Goal: Task Accomplishment & Management: Use online tool/utility

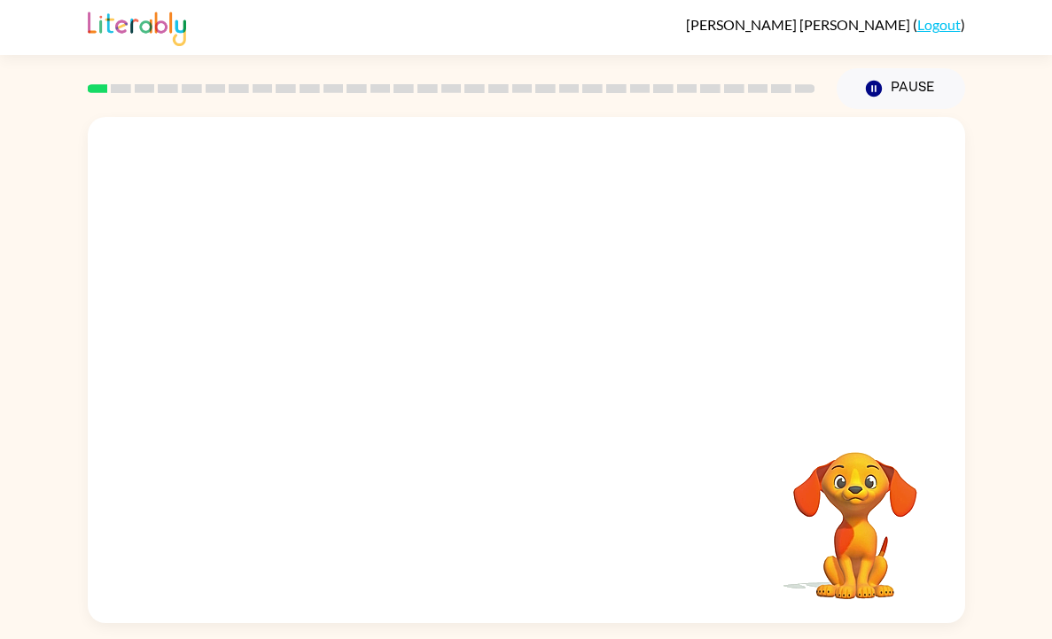
click at [470, 275] on video "Your browser must support playing .mp4 files to use Literably. Please try using…" at bounding box center [527, 266] width 878 height 298
click at [525, 375] on icon "button" at bounding box center [526, 379] width 31 height 31
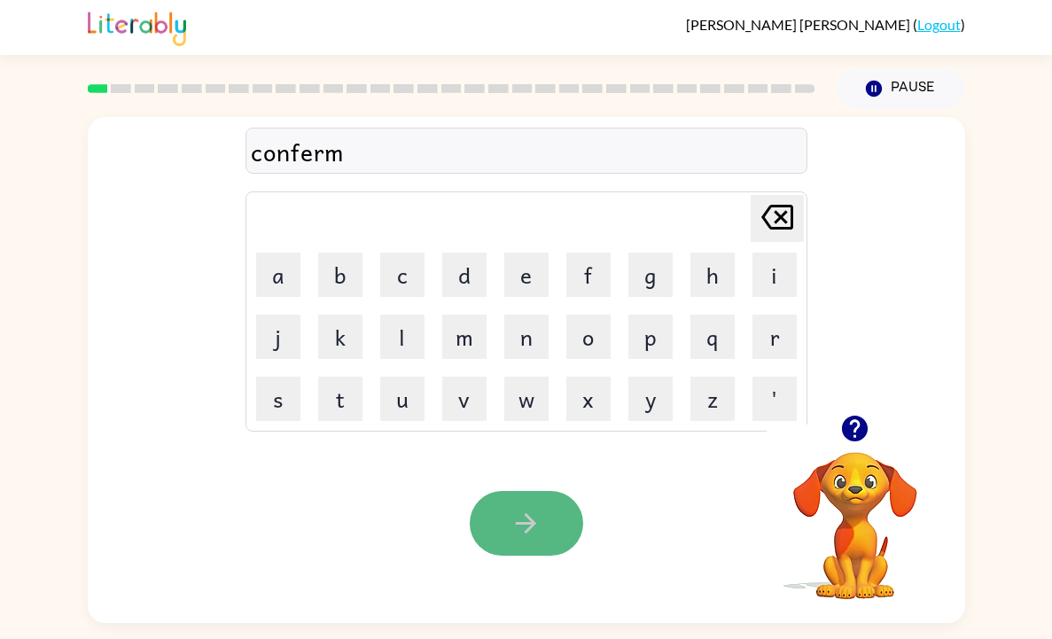
click at [535, 505] on button "button" at bounding box center [526, 523] width 113 height 65
click at [529, 510] on icon "button" at bounding box center [526, 523] width 31 height 31
click at [527, 513] on icon "button" at bounding box center [526, 523] width 31 height 31
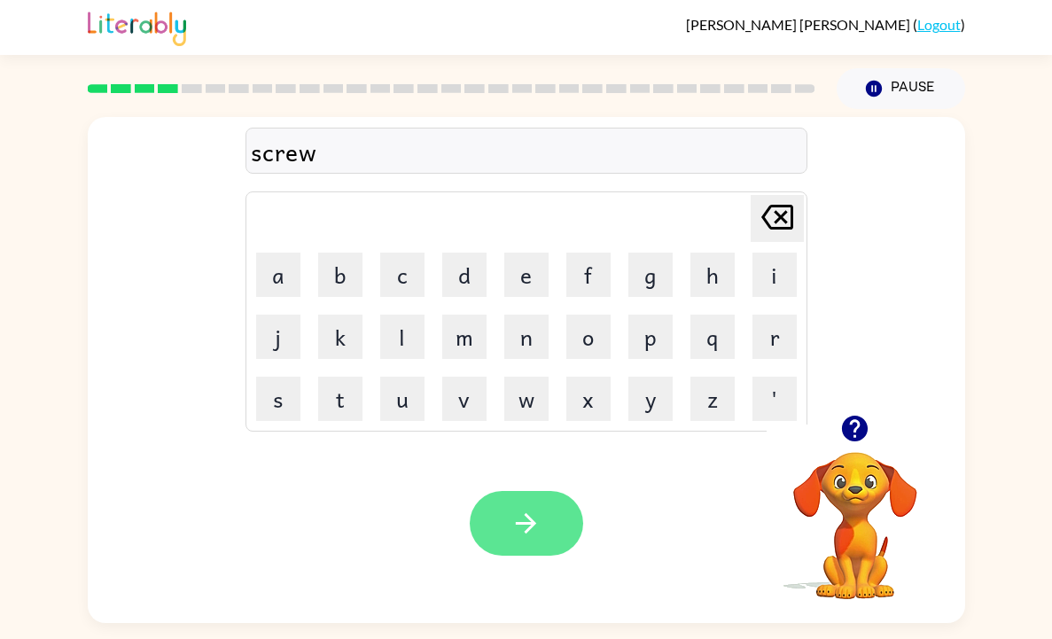
click at [511, 538] on icon "button" at bounding box center [526, 523] width 31 height 31
click at [547, 537] on button "button" at bounding box center [526, 523] width 113 height 65
click at [565, 525] on button "button" at bounding box center [526, 523] width 113 height 65
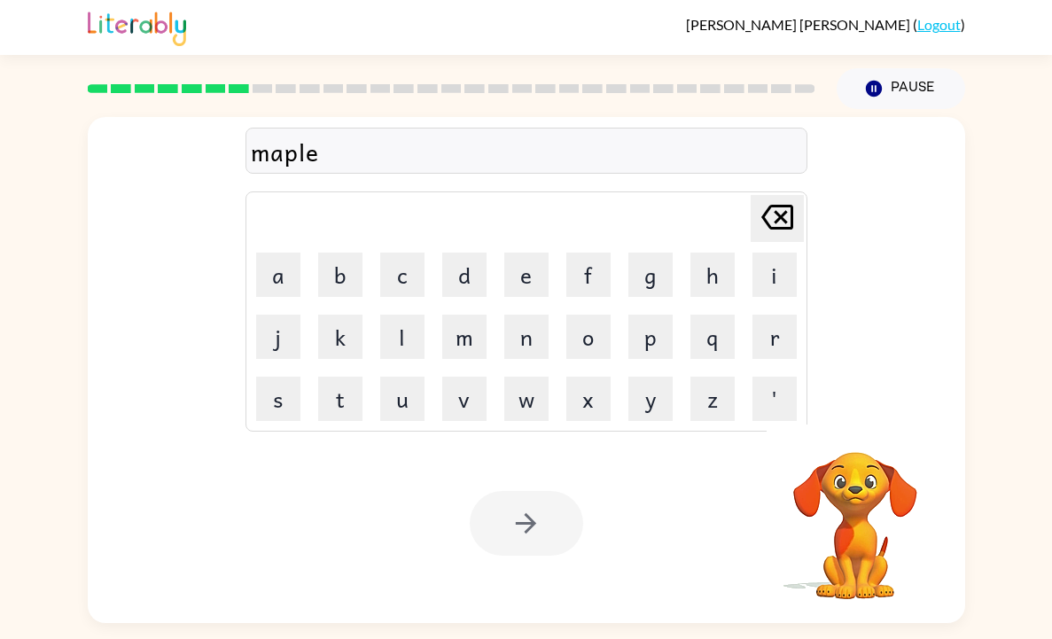
click at [549, 526] on div at bounding box center [526, 523] width 113 height 65
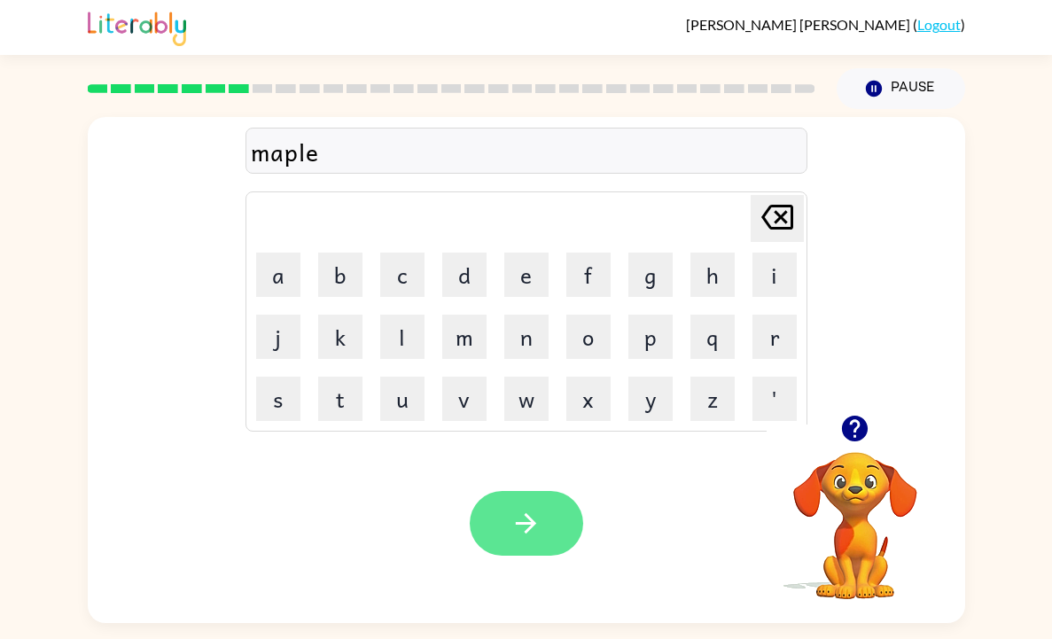
click at [549, 527] on button "button" at bounding box center [526, 523] width 113 height 65
click at [530, 514] on icon "button" at bounding box center [526, 523] width 31 height 31
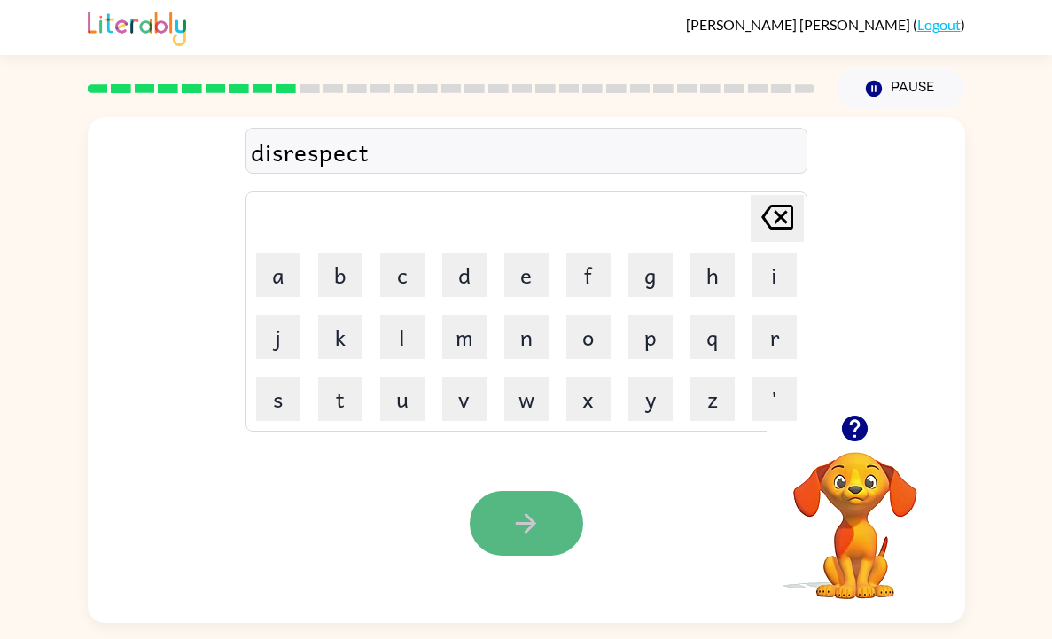
click at [523, 519] on icon "button" at bounding box center [526, 523] width 31 height 31
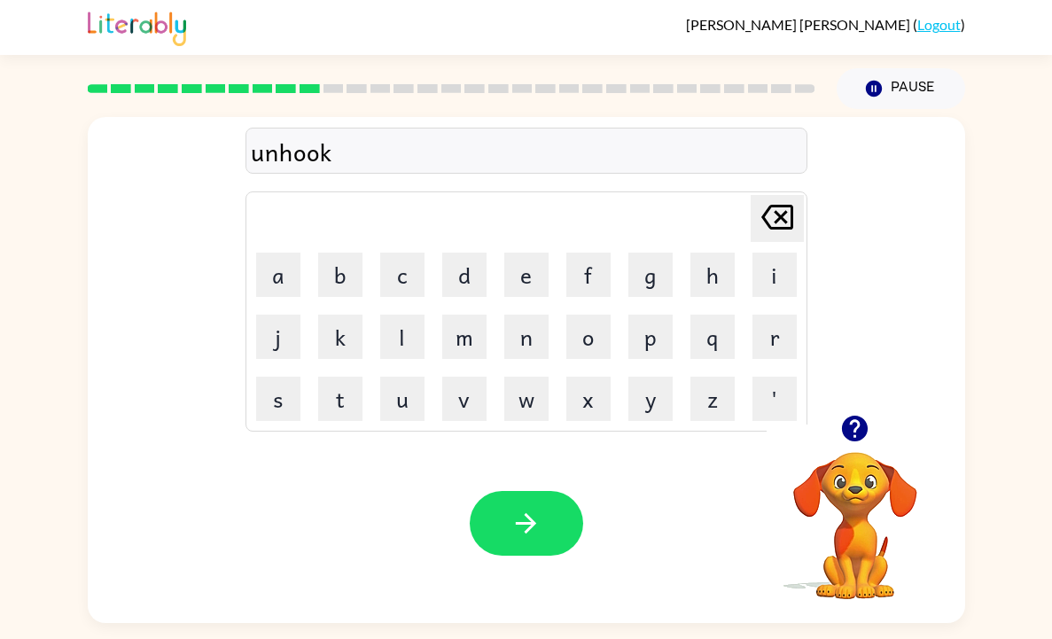
click at [536, 562] on div "Your browser must support playing .mp4 files to use Literably. Please try using…" at bounding box center [527, 524] width 878 height 200
click at [533, 533] on icon "button" at bounding box center [526, 523] width 31 height 31
click at [506, 533] on button "button" at bounding box center [526, 523] width 113 height 65
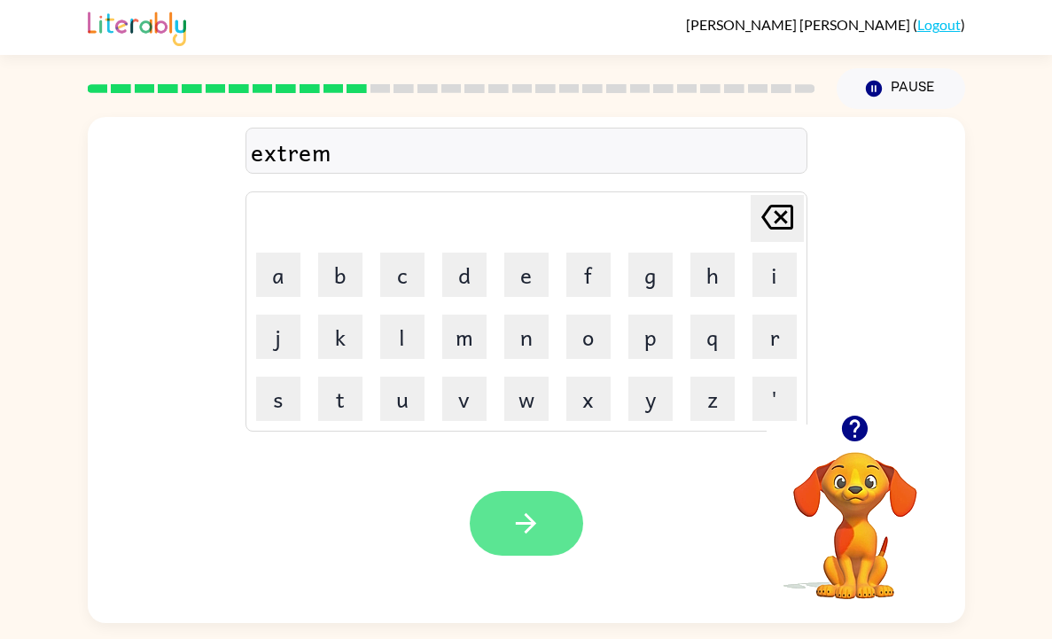
click at [544, 524] on button "button" at bounding box center [526, 523] width 113 height 65
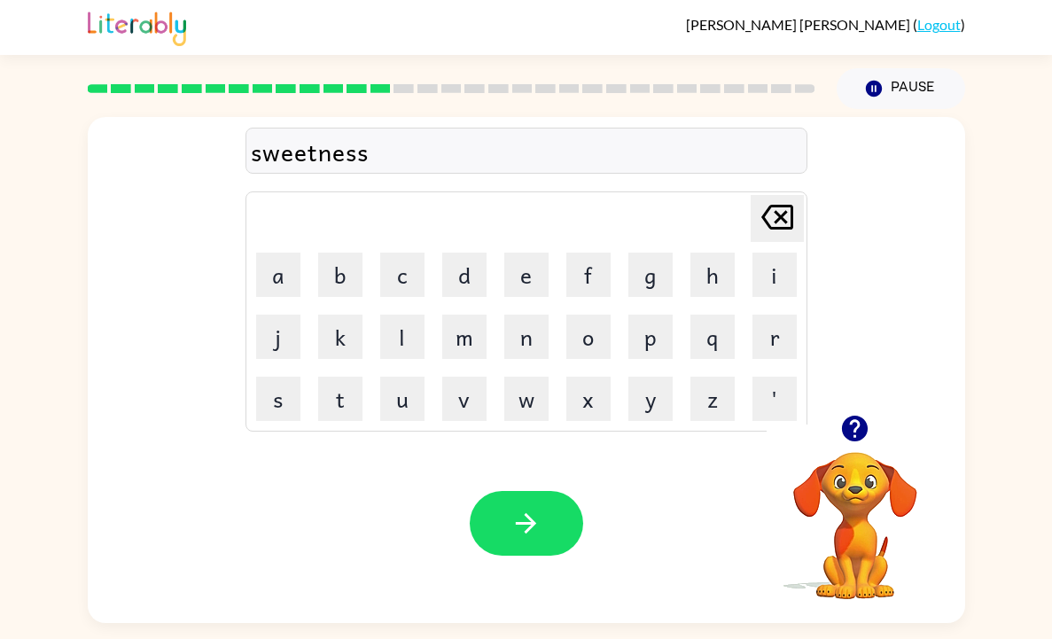
click at [544, 524] on button "button" at bounding box center [526, 523] width 113 height 65
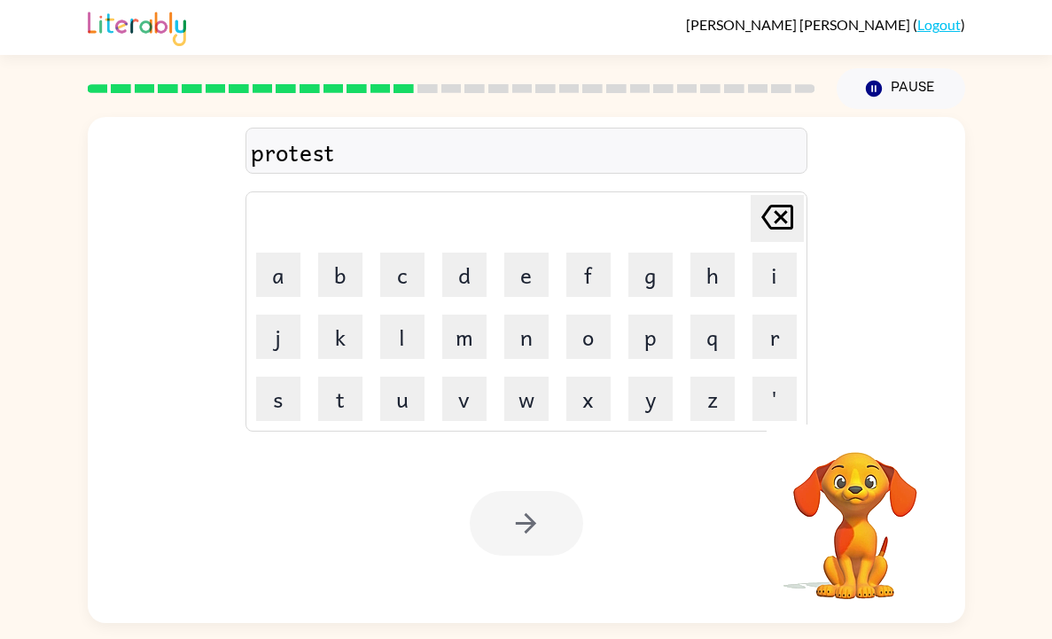
click at [552, 529] on div at bounding box center [526, 523] width 113 height 65
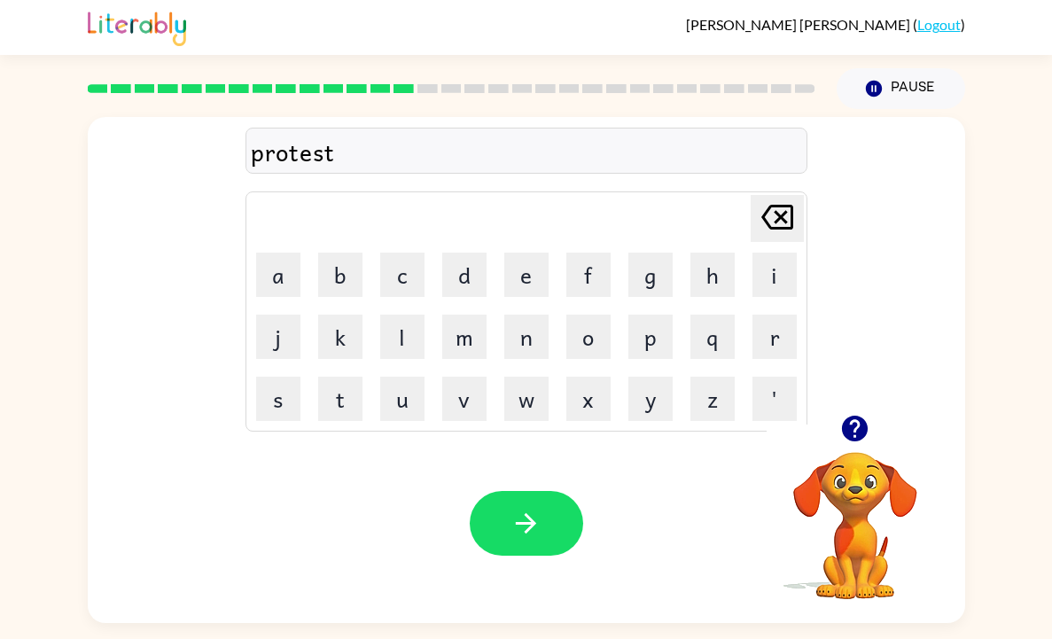
click at [552, 529] on button "button" at bounding box center [526, 523] width 113 height 65
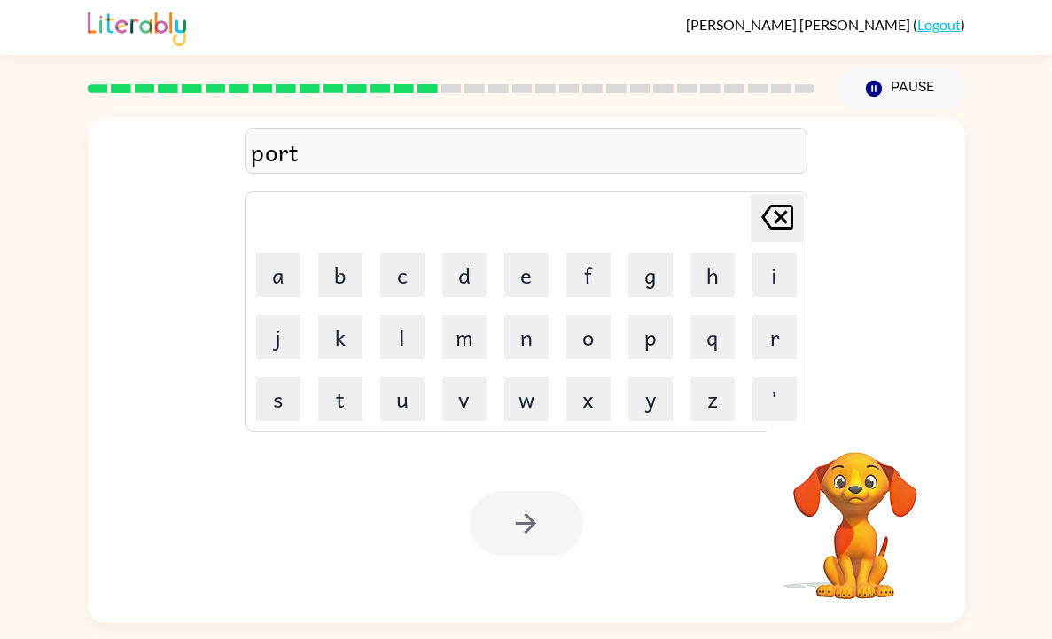
click at [520, 528] on div at bounding box center [526, 523] width 113 height 65
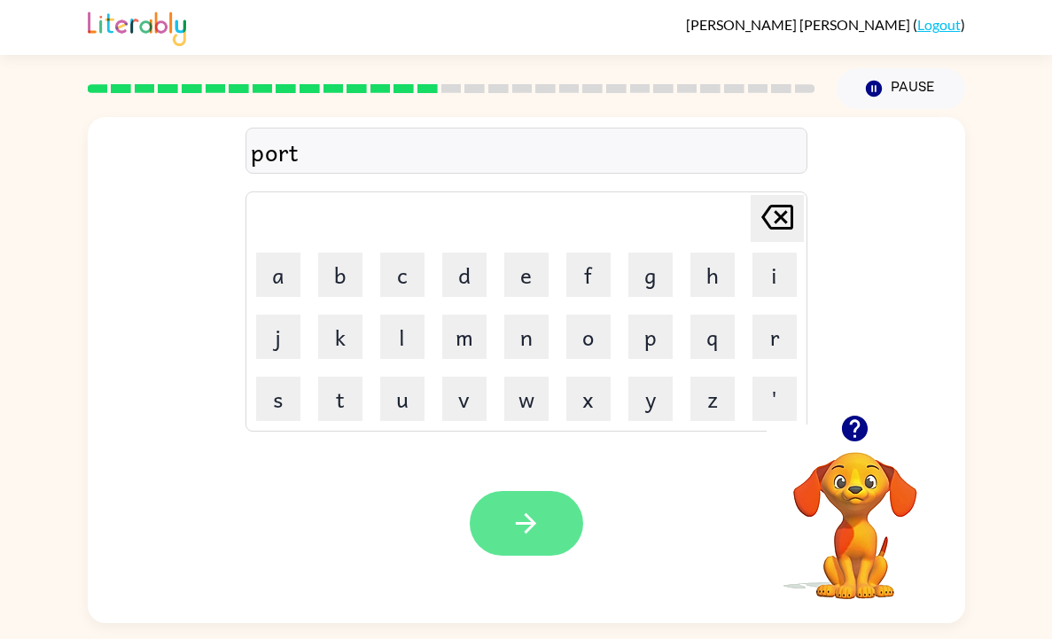
click at [519, 528] on icon "button" at bounding box center [526, 523] width 31 height 31
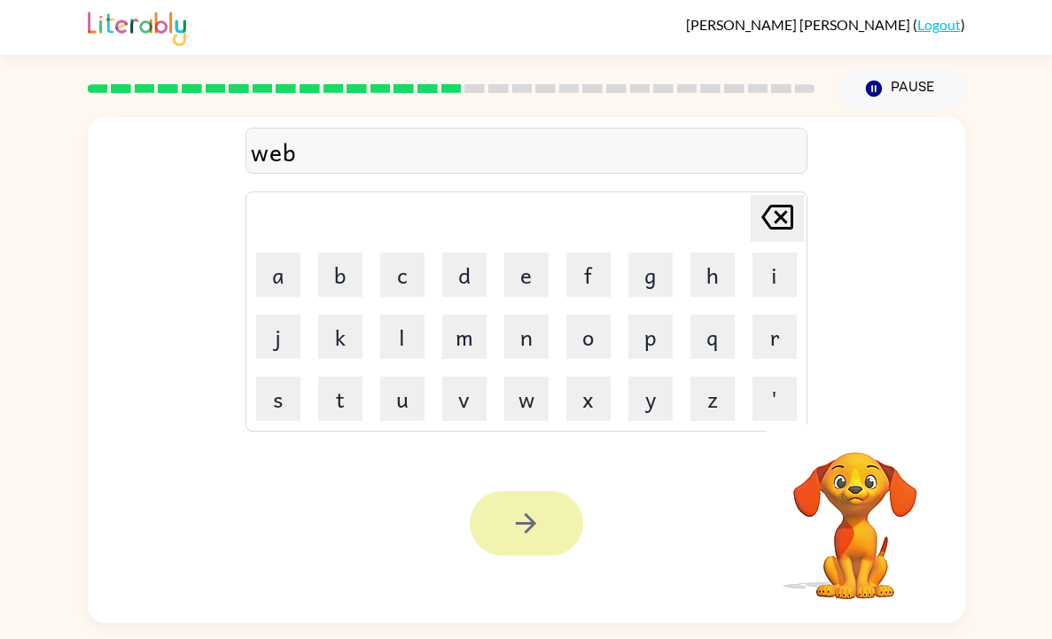
click at [519, 527] on icon "button" at bounding box center [526, 523] width 31 height 31
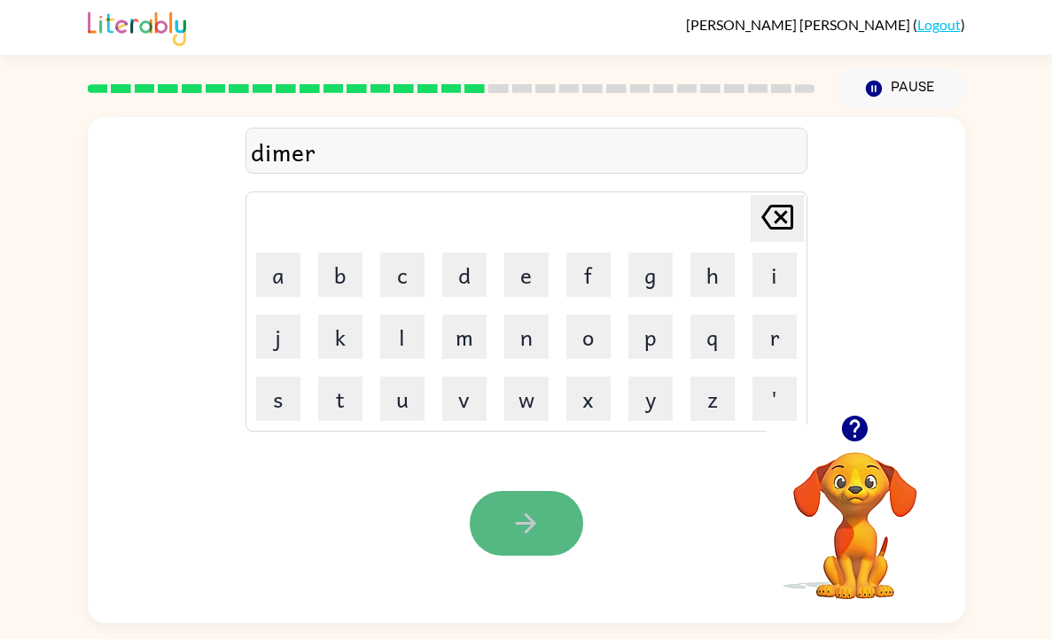
click at [513, 546] on button "button" at bounding box center [526, 523] width 113 height 65
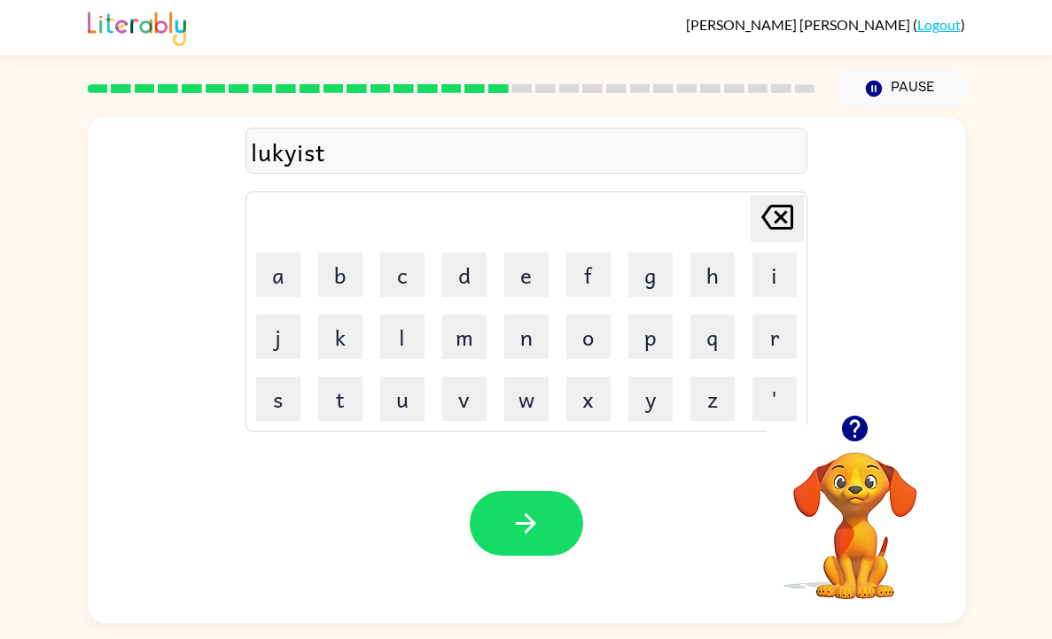
click at [296, 154] on div "lukyist" at bounding box center [527, 151] width 552 height 37
click at [292, 154] on div "lukyis" at bounding box center [527, 151] width 552 height 37
click at [323, 148] on div "lukyisi" at bounding box center [527, 151] width 552 height 37
click at [501, 519] on button "button" at bounding box center [526, 523] width 113 height 65
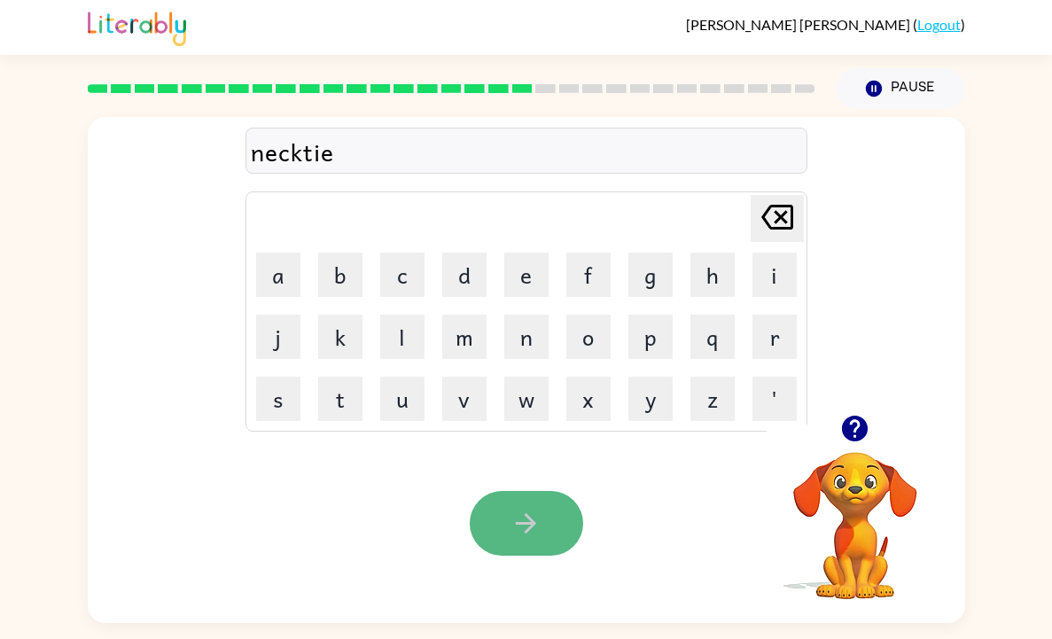
click at [550, 537] on button "button" at bounding box center [526, 523] width 113 height 65
click at [548, 537] on button "button" at bounding box center [526, 523] width 113 height 65
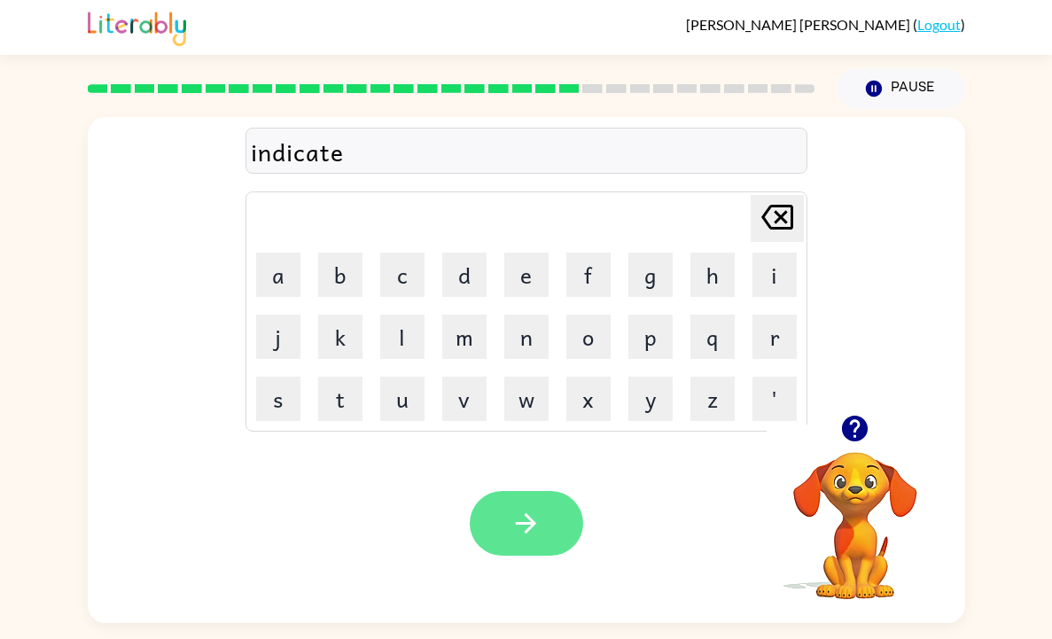
click at [520, 528] on icon "button" at bounding box center [526, 523] width 31 height 31
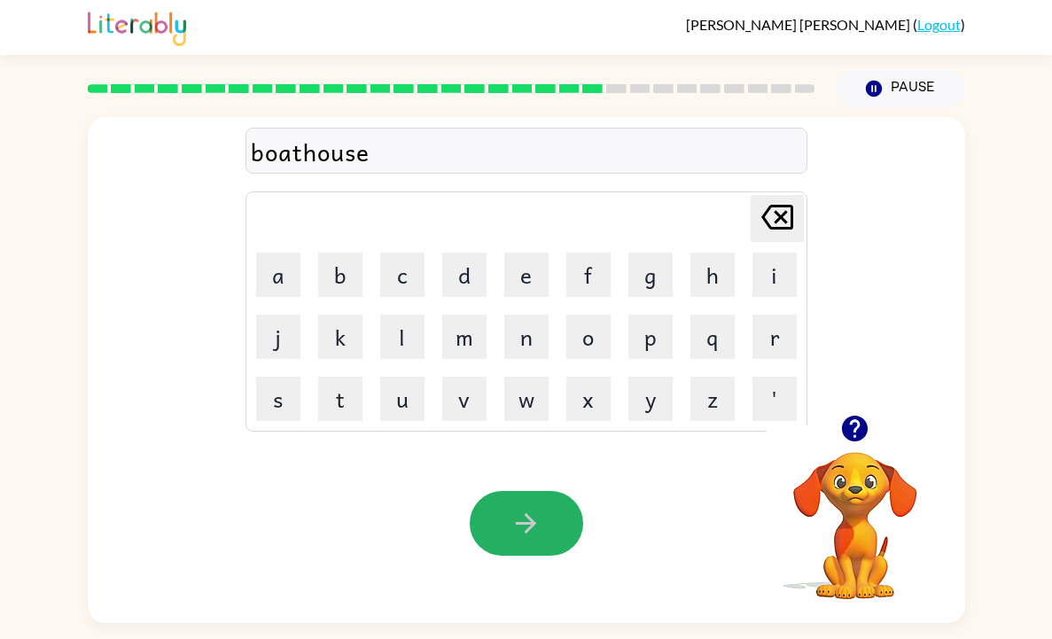
click at [520, 528] on icon "button" at bounding box center [526, 523] width 31 height 31
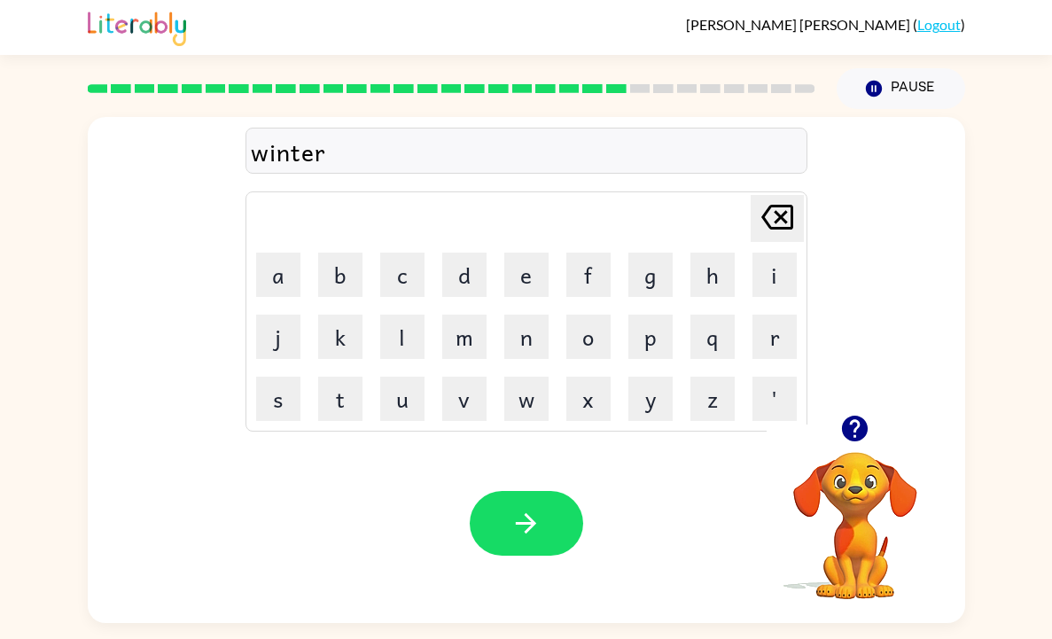
click at [520, 529] on icon "button" at bounding box center [526, 523] width 31 height 31
click at [857, 414] on icon "button" at bounding box center [855, 428] width 31 height 31
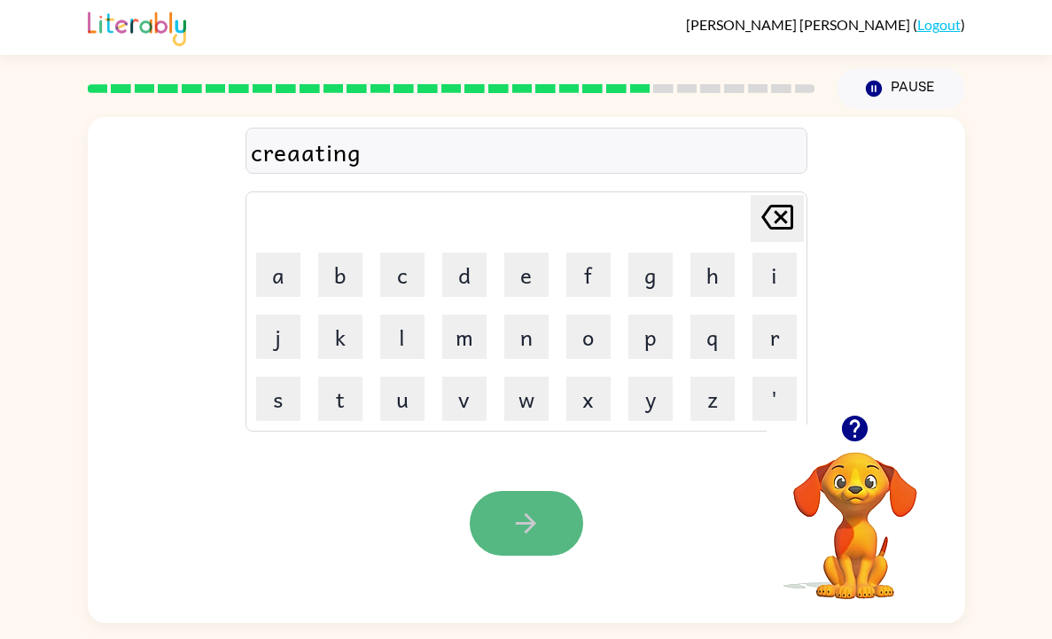
click at [511, 522] on icon "button" at bounding box center [526, 523] width 31 height 31
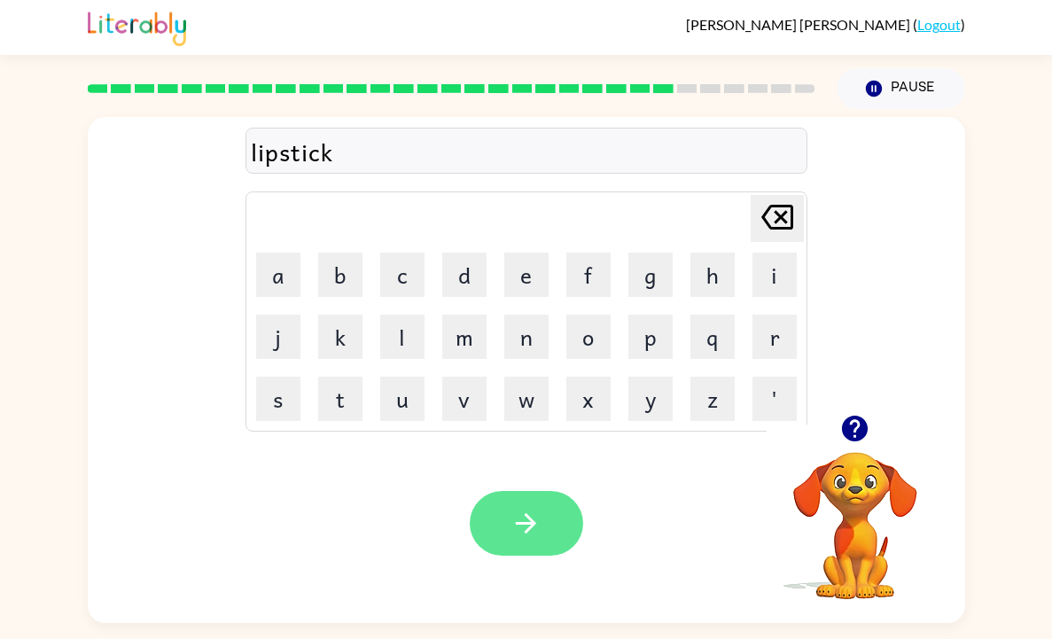
click at [517, 538] on icon "button" at bounding box center [526, 523] width 31 height 31
click at [519, 528] on icon "button" at bounding box center [526, 523] width 31 height 31
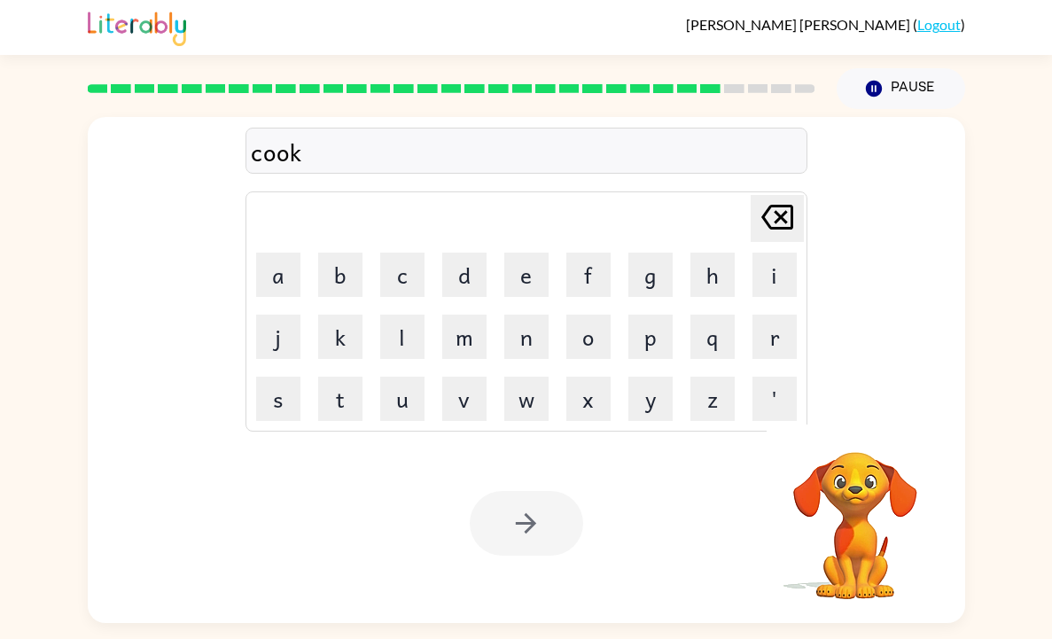
click at [519, 528] on div at bounding box center [526, 523] width 113 height 65
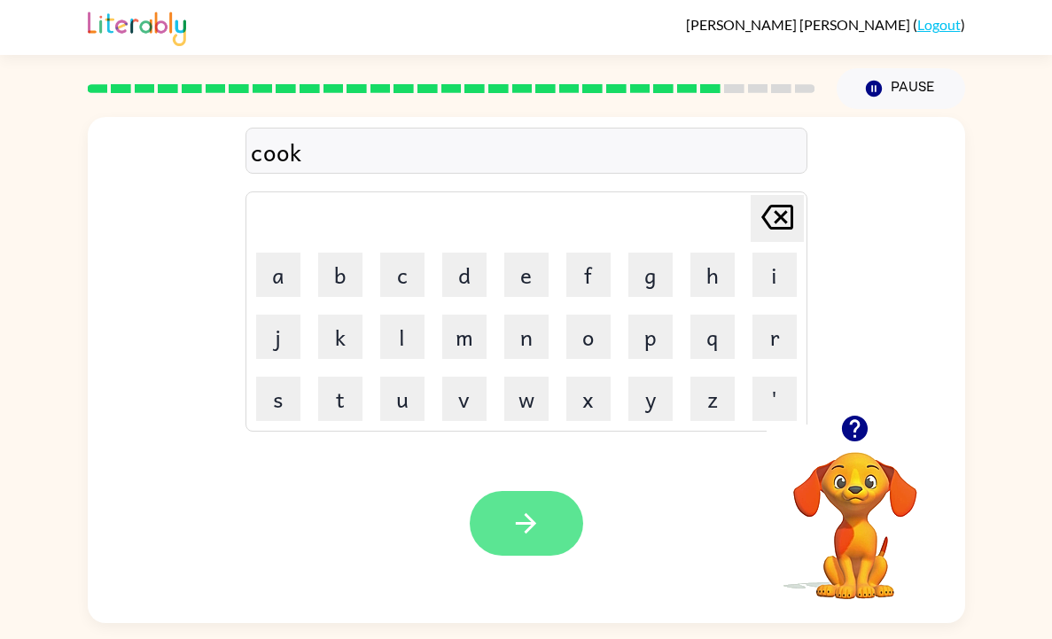
click at [519, 528] on icon "button" at bounding box center [526, 523] width 31 height 31
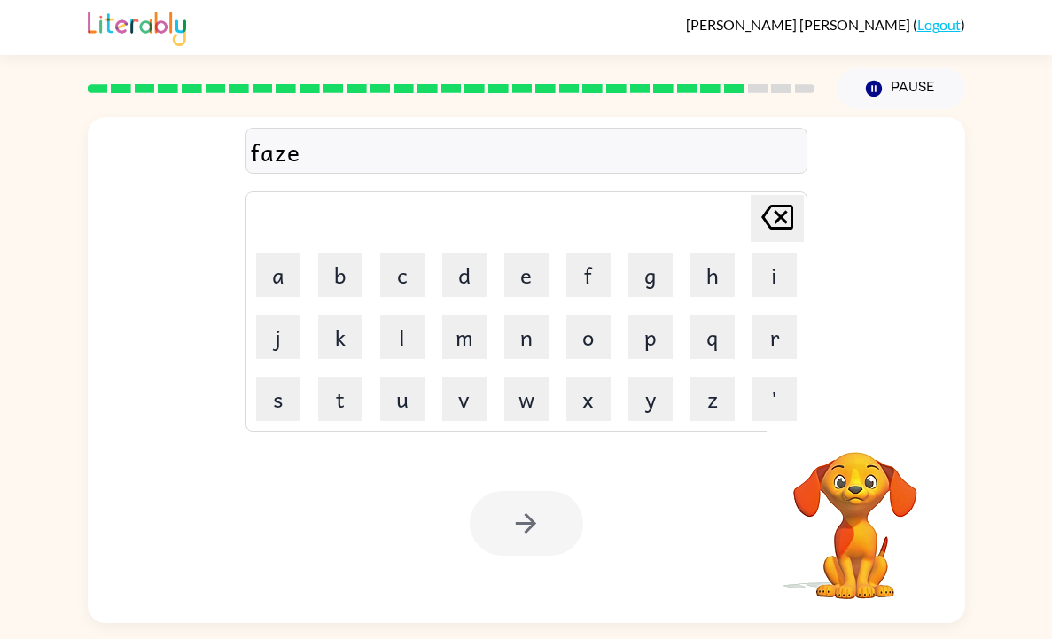
click at [524, 528] on div at bounding box center [526, 523] width 113 height 65
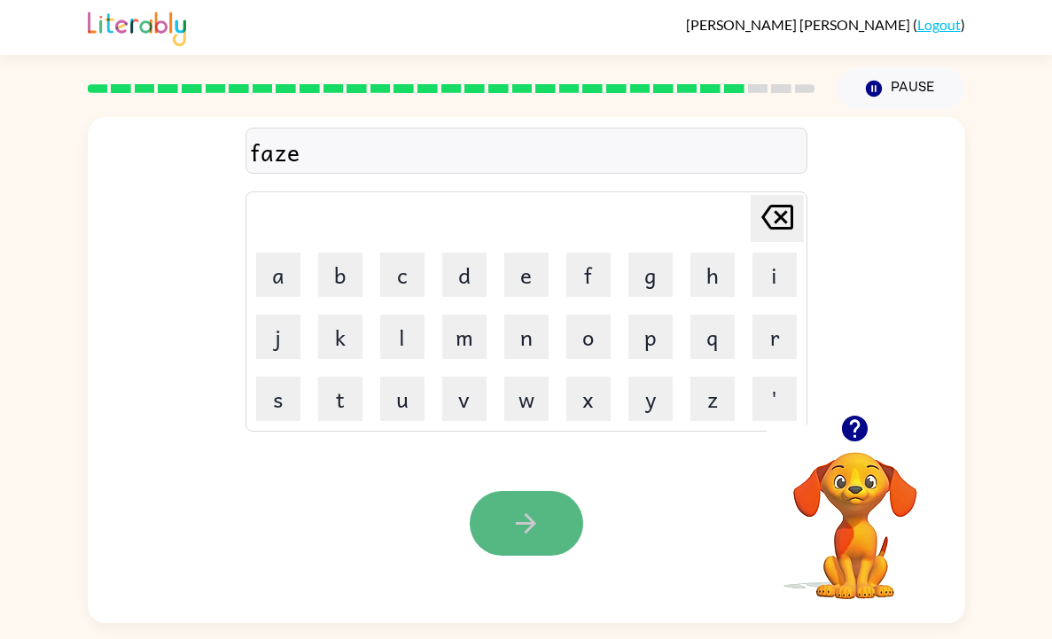
click at [525, 528] on icon "button" at bounding box center [526, 523] width 31 height 31
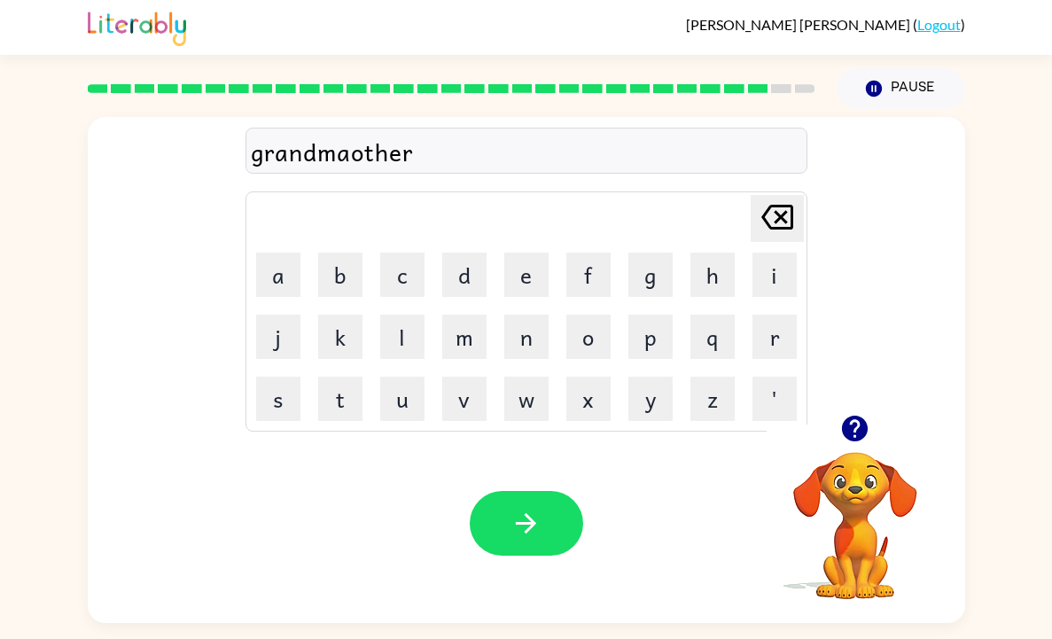
click at [525, 528] on icon "button" at bounding box center [526, 523] width 31 height 31
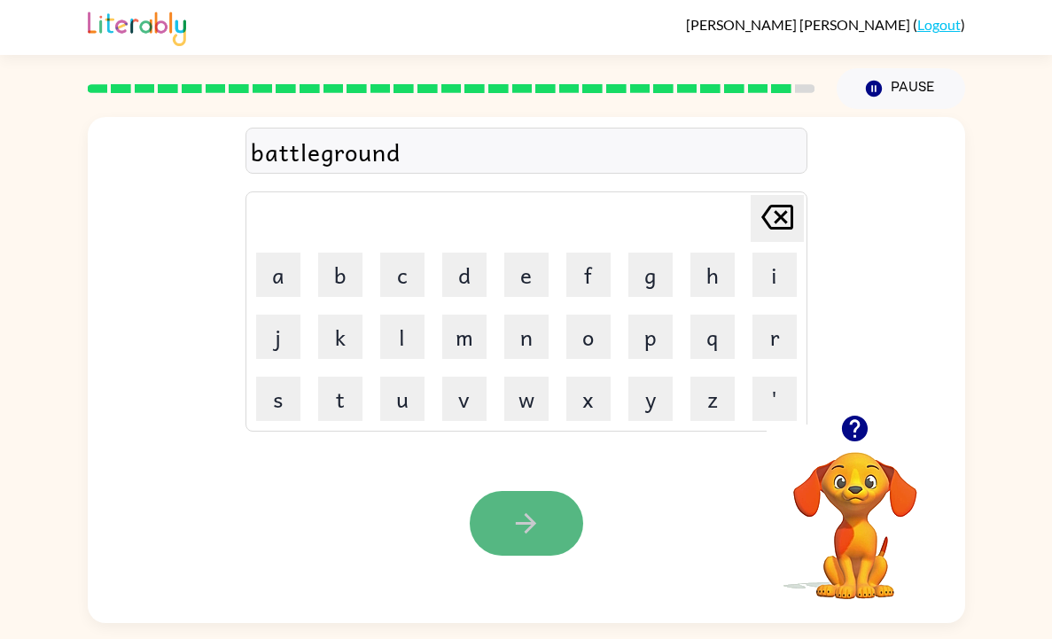
click at [546, 516] on button "button" at bounding box center [526, 523] width 113 height 65
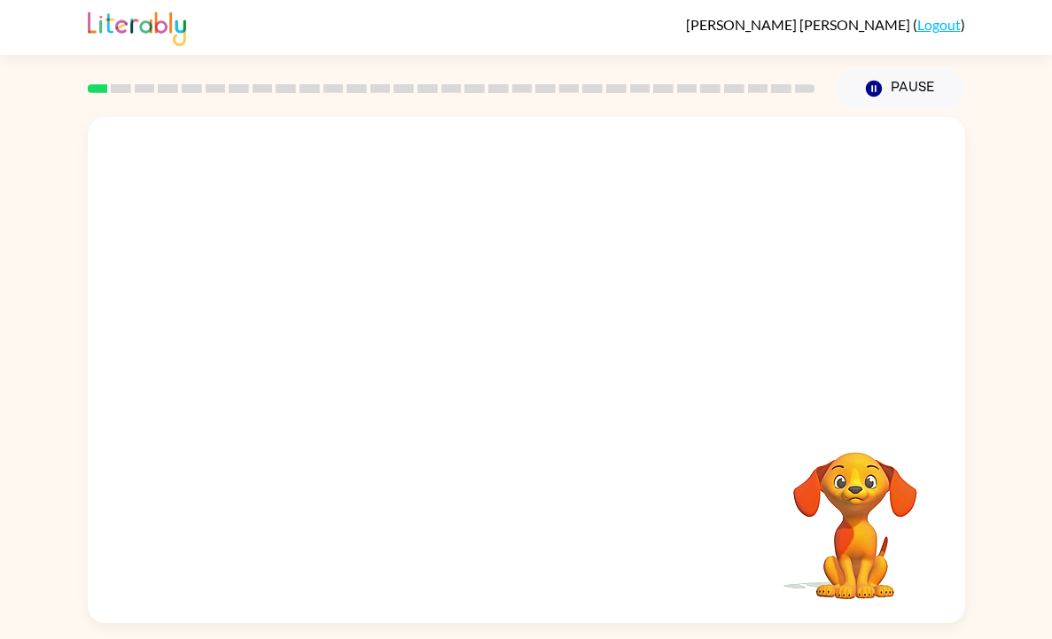
click at [688, 430] on div "Your browser must support playing .mp4 files to use Literably. Please try using…" at bounding box center [527, 370] width 878 height 506
click at [317, 343] on video "Your browser must support playing .mp4 files to use Literably. Please try using…" at bounding box center [527, 266] width 878 height 298
click at [333, 331] on video "Your browser must support playing .mp4 files to use Literably. Please try using…" at bounding box center [527, 266] width 878 height 298
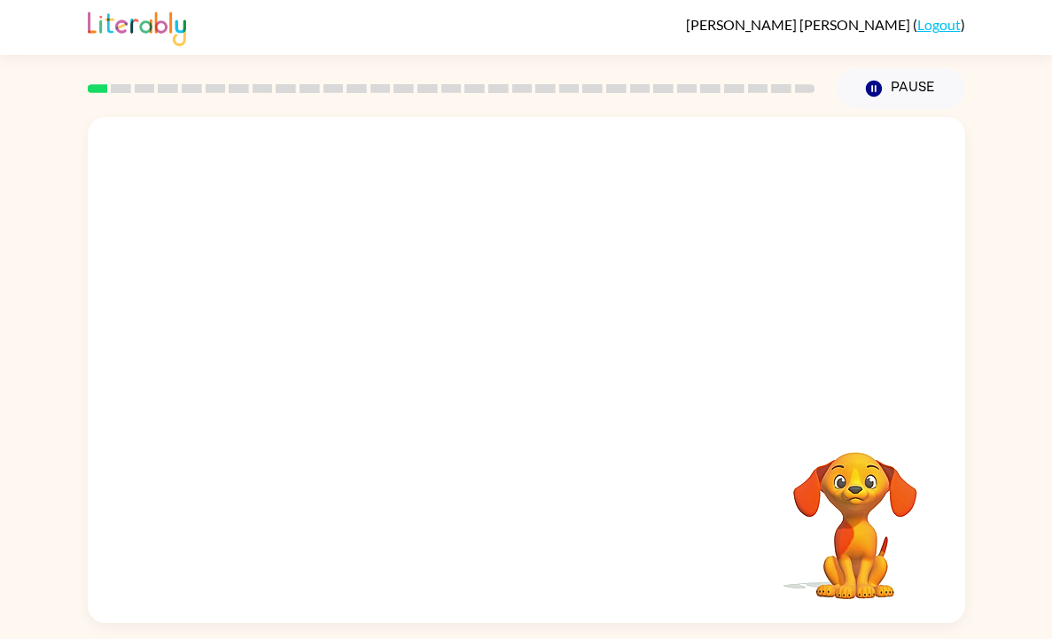
click at [333, 331] on video "Your browser must support playing .mp4 files to use Literably. Please try using…" at bounding box center [527, 266] width 878 height 298
click at [332, 330] on video "Your browser must support playing .mp4 files to use Literably. Please try using…" at bounding box center [527, 266] width 878 height 298
drag, startPoint x: 332, startPoint y: 330, endPoint x: 476, endPoint y: 176, distance: 210.8
click at [476, 176] on video "Your browser must support playing .mp4 files to use Literably. Please try using…" at bounding box center [527, 266] width 878 height 298
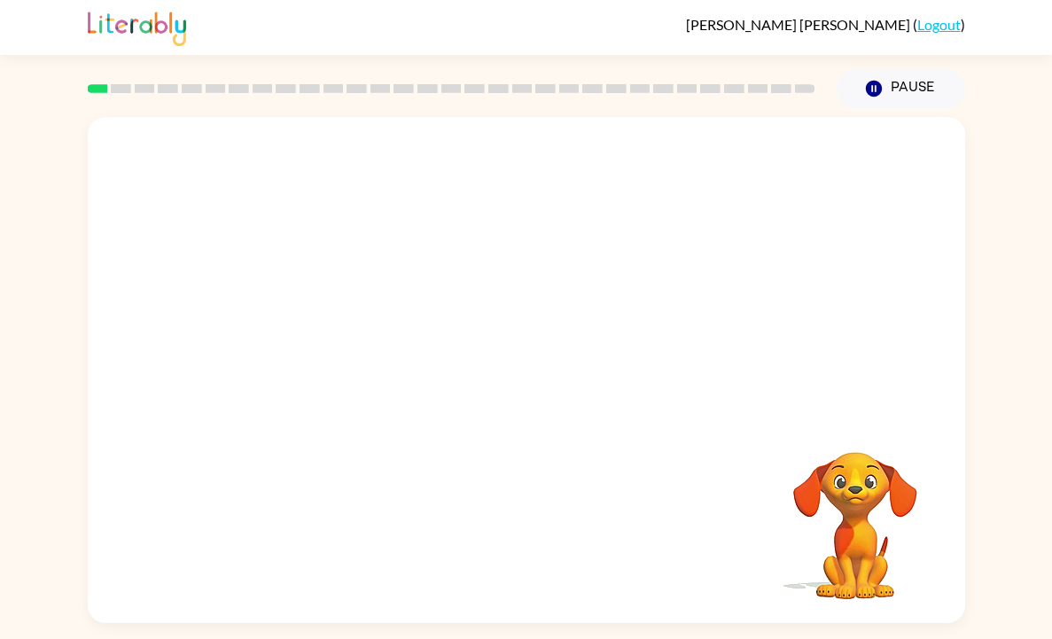
drag, startPoint x: 326, startPoint y: 326, endPoint x: 459, endPoint y: 187, distance: 192.5
click at [459, 187] on video "Your browser must support playing .mp4 files to use Literably. Please try using…" at bounding box center [527, 266] width 878 height 298
drag, startPoint x: 459, startPoint y: 188, endPoint x: 480, endPoint y: 122, distance: 68.7
click at [480, 122] on video "Your browser must support playing .mp4 files to use Literably. Please try using…" at bounding box center [527, 266] width 878 height 298
click at [312, 347] on video "Your browser must support playing .mp4 files to use Literably. Please try using…" at bounding box center [527, 266] width 878 height 298
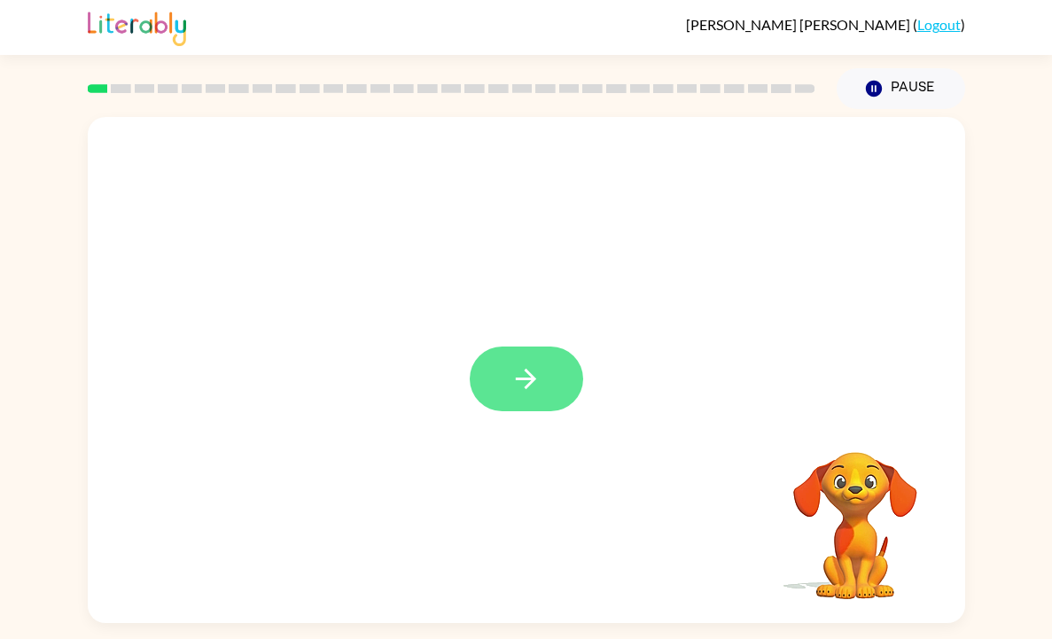
click at [536, 378] on icon "button" at bounding box center [526, 379] width 31 height 31
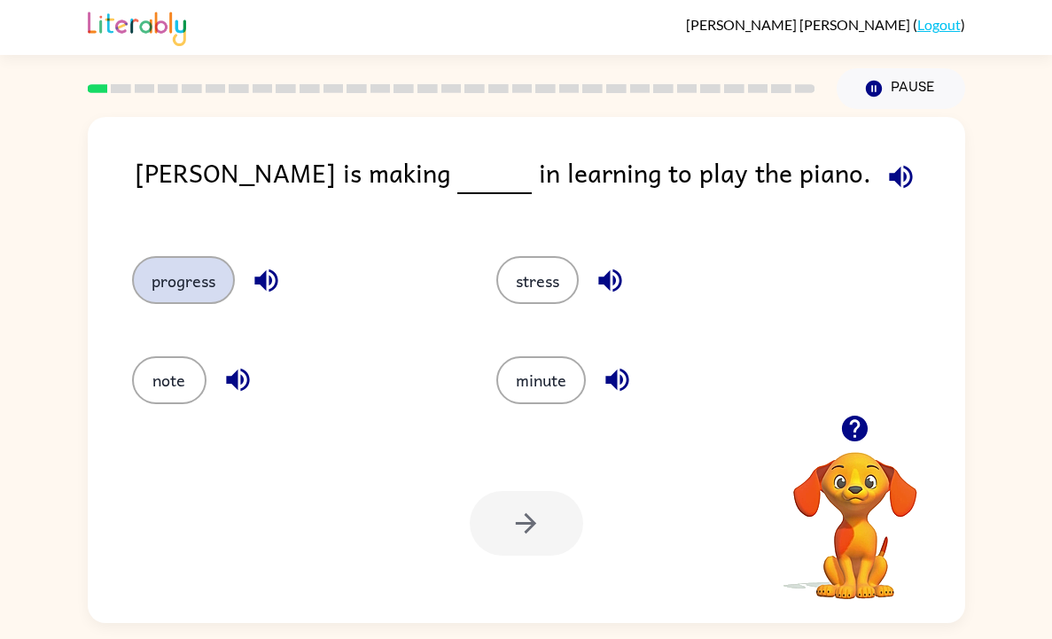
click at [168, 275] on button "progress" at bounding box center [183, 280] width 103 height 48
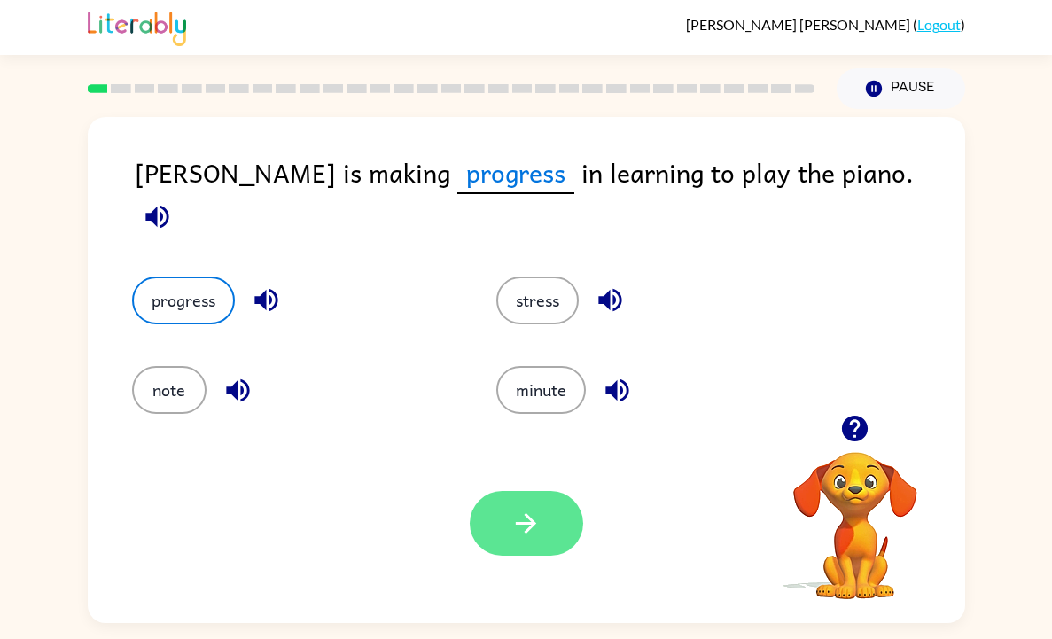
click at [526, 515] on icon "button" at bounding box center [526, 523] width 20 height 20
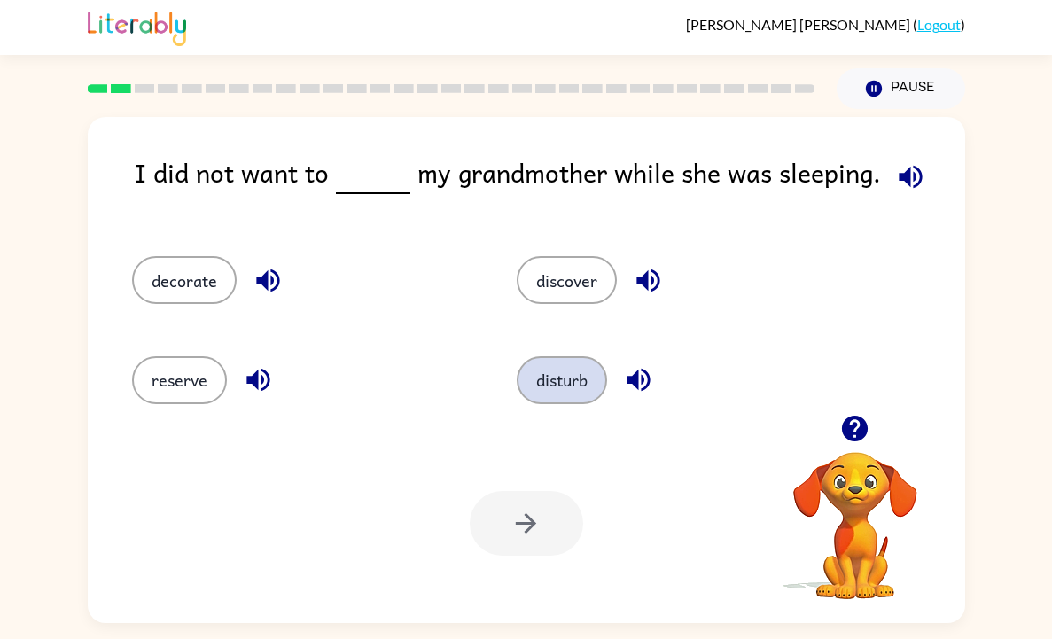
click at [580, 402] on button "disturb" at bounding box center [562, 380] width 90 height 48
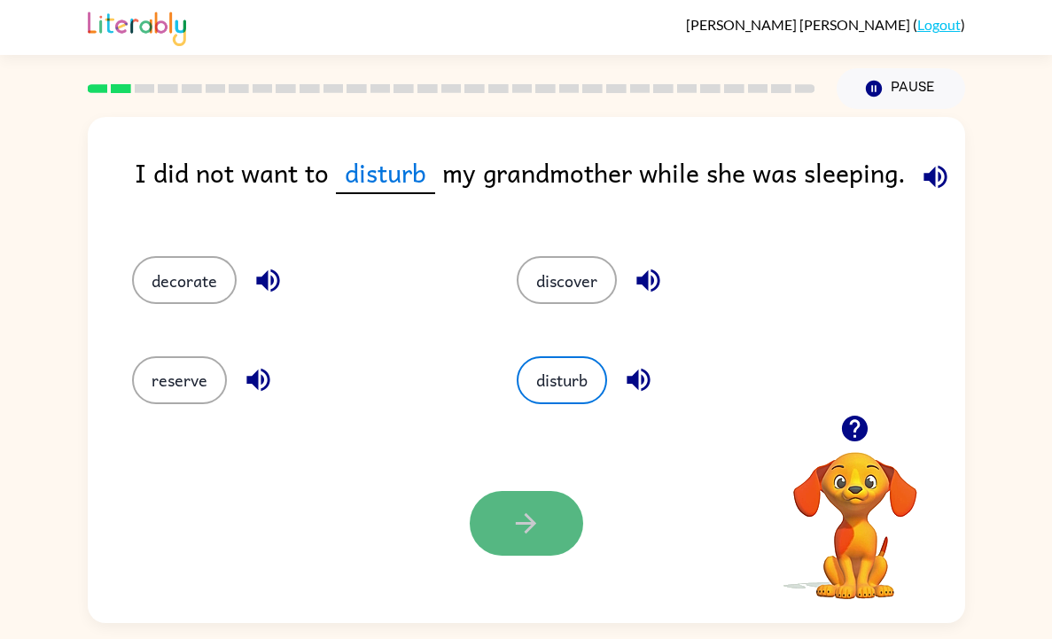
click at [516, 533] on icon "button" at bounding box center [526, 523] width 31 height 31
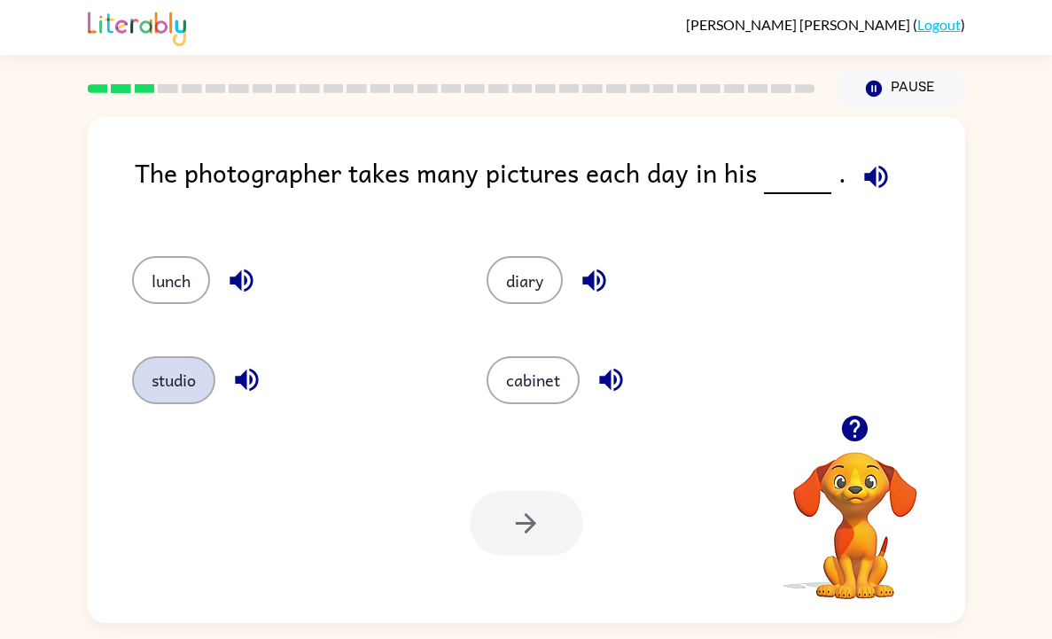
click at [183, 385] on button "studio" at bounding box center [173, 380] width 83 height 48
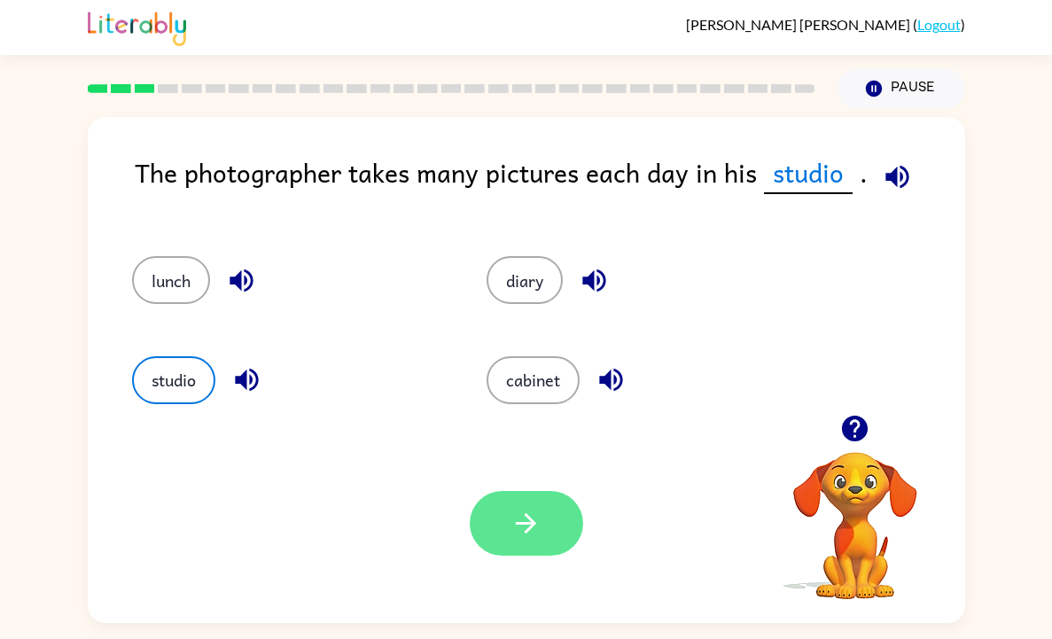
click at [521, 544] on button "button" at bounding box center [526, 523] width 113 height 65
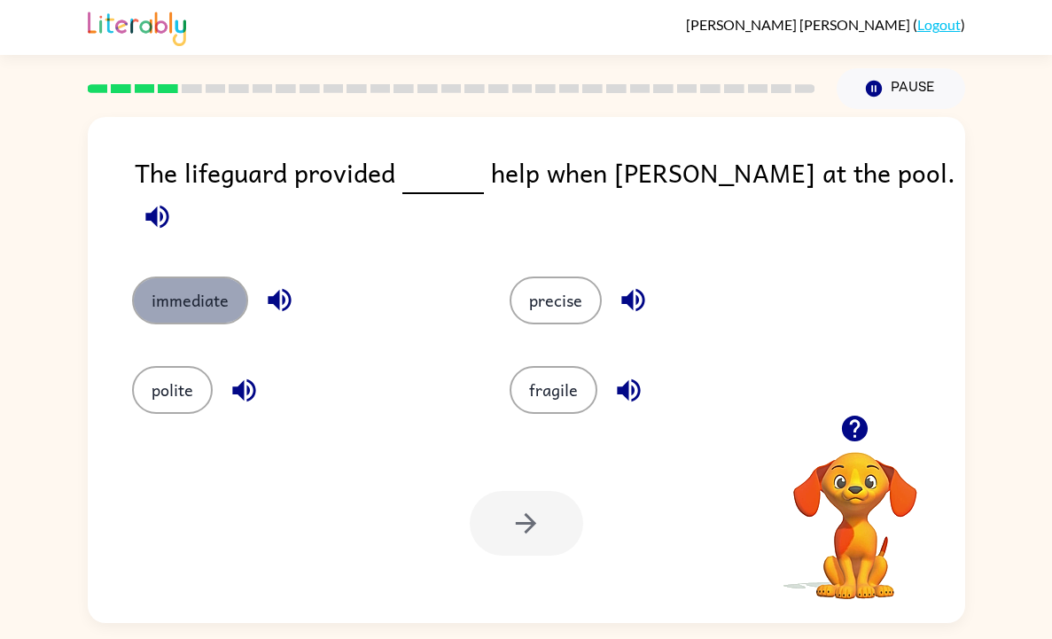
click at [168, 285] on button "immediate" at bounding box center [190, 301] width 116 height 48
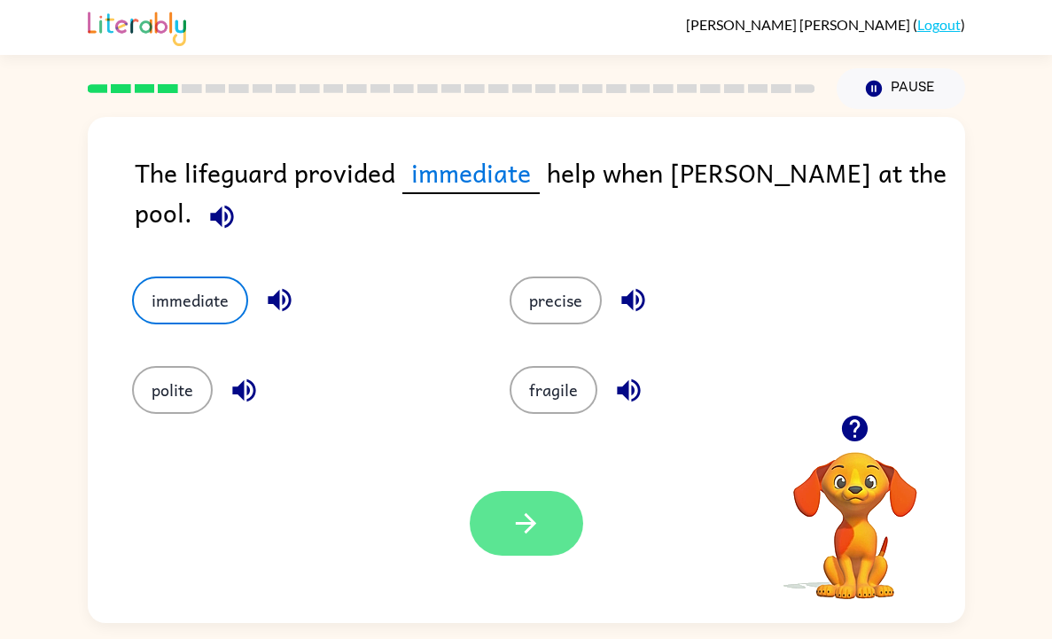
click at [539, 517] on icon "button" at bounding box center [526, 523] width 31 height 31
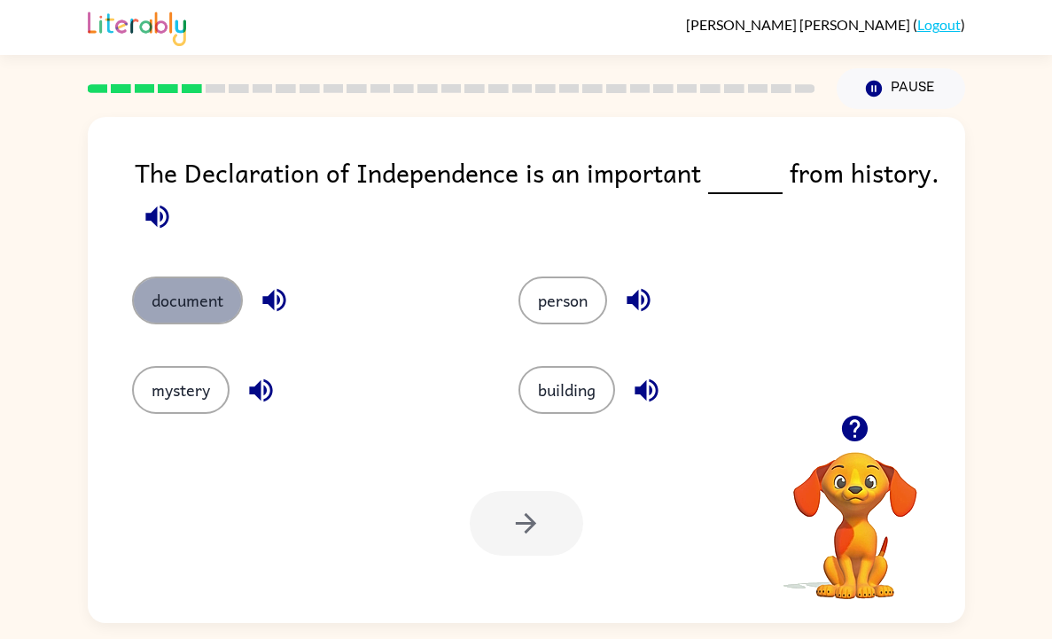
click at [207, 303] on button "document" at bounding box center [187, 301] width 111 height 48
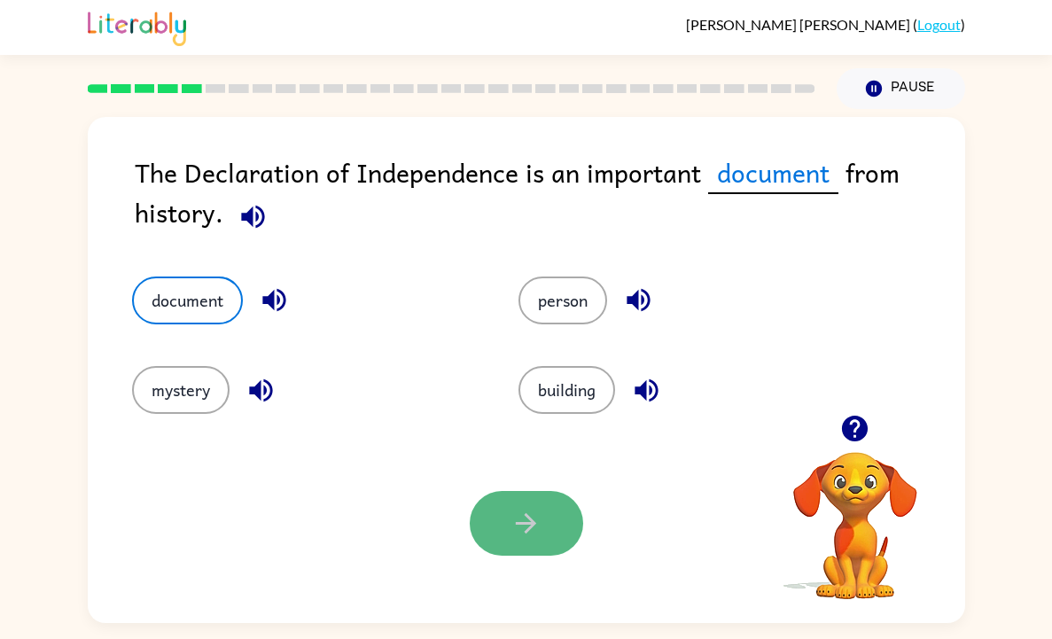
click at [549, 537] on button "button" at bounding box center [526, 523] width 113 height 65
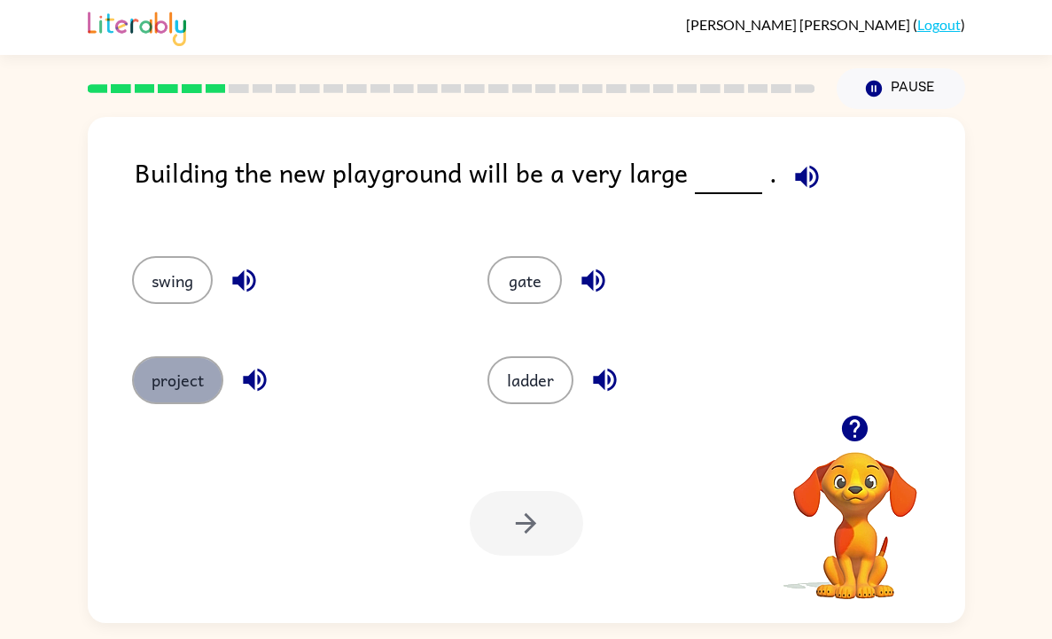
click at [168, 383] on button "project" at bounding box center [177, 380] width 91 height 48
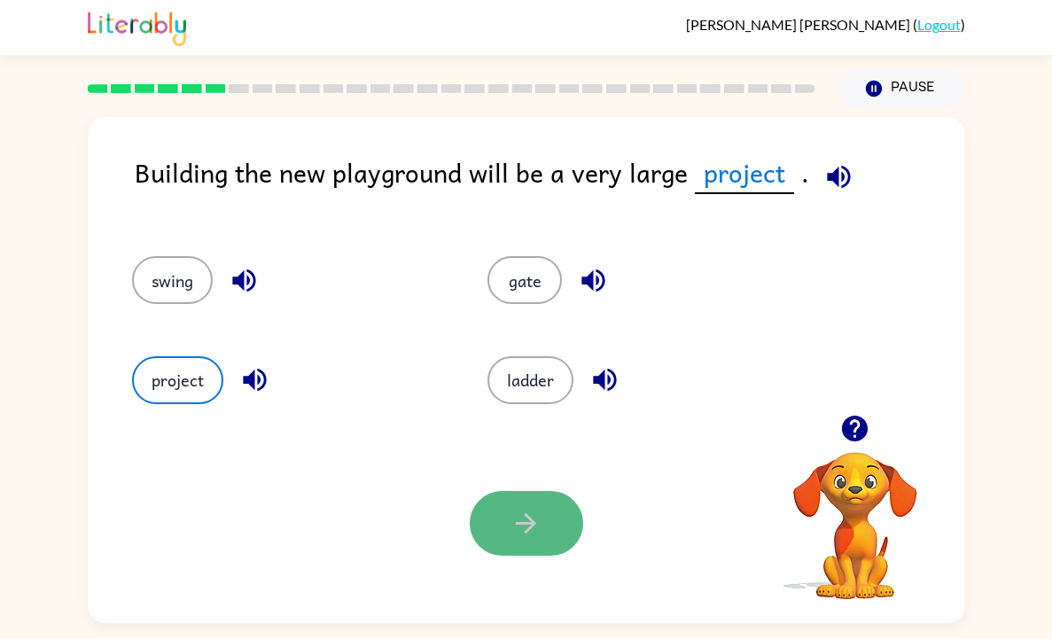
click at [481, 530] on button "button" at bounding box center [526, 523] width 113 height 65
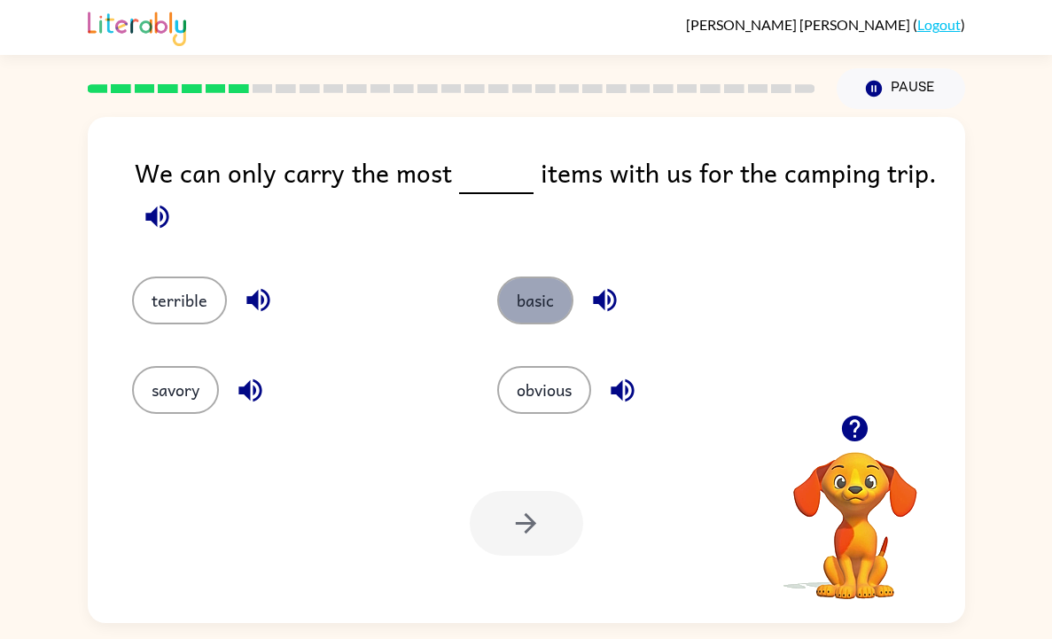
click at [545, 316] on button "basic" at bounding box center [535, 301] width 76 height 48
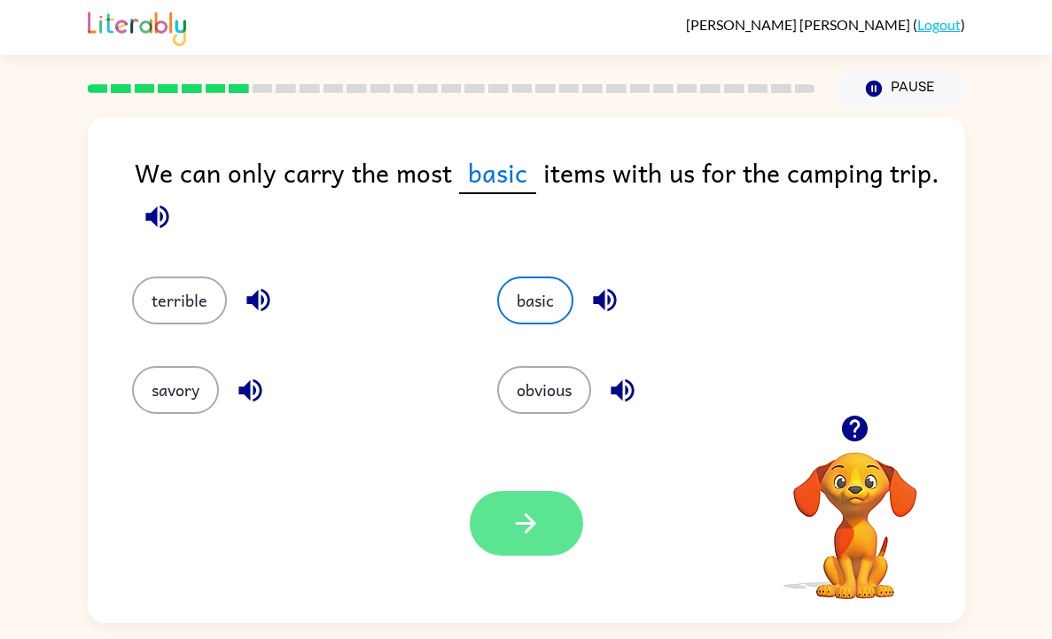
click at [528, 534] on icon "button" at bounding box center [526, 523] width 31 height 31
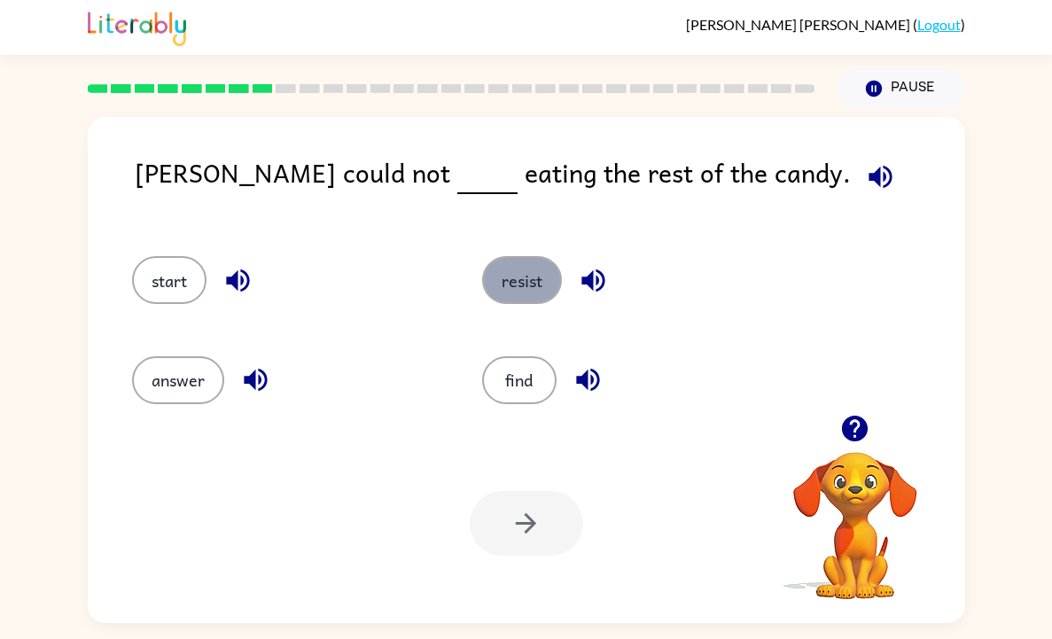
click at [520, 280] on button "resist" at bounding box center [522, 280] width 80 height 48
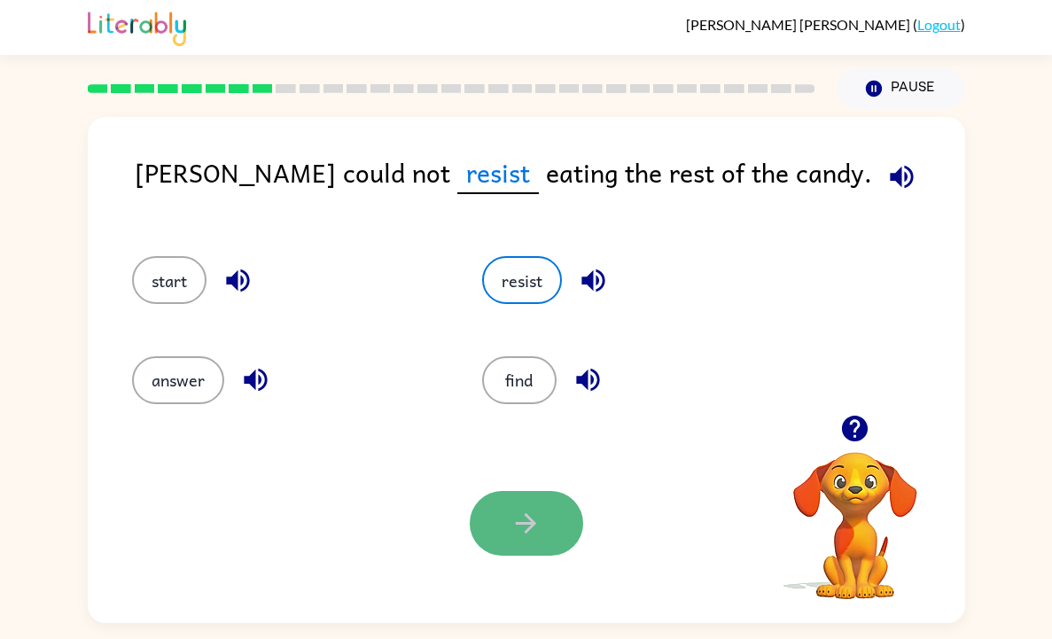
click at [523, 518] on icon "button" at bounding box center [526, 523] width 31 height 31
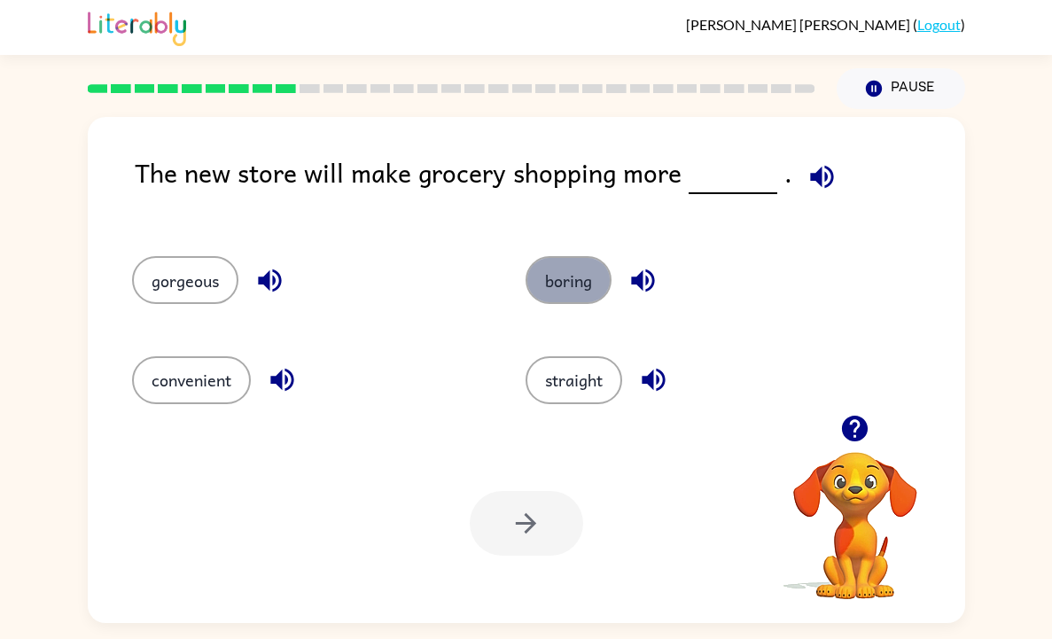
click at [555, 297] on button "boring" at bounding box center [569, 280] width 86 height 48
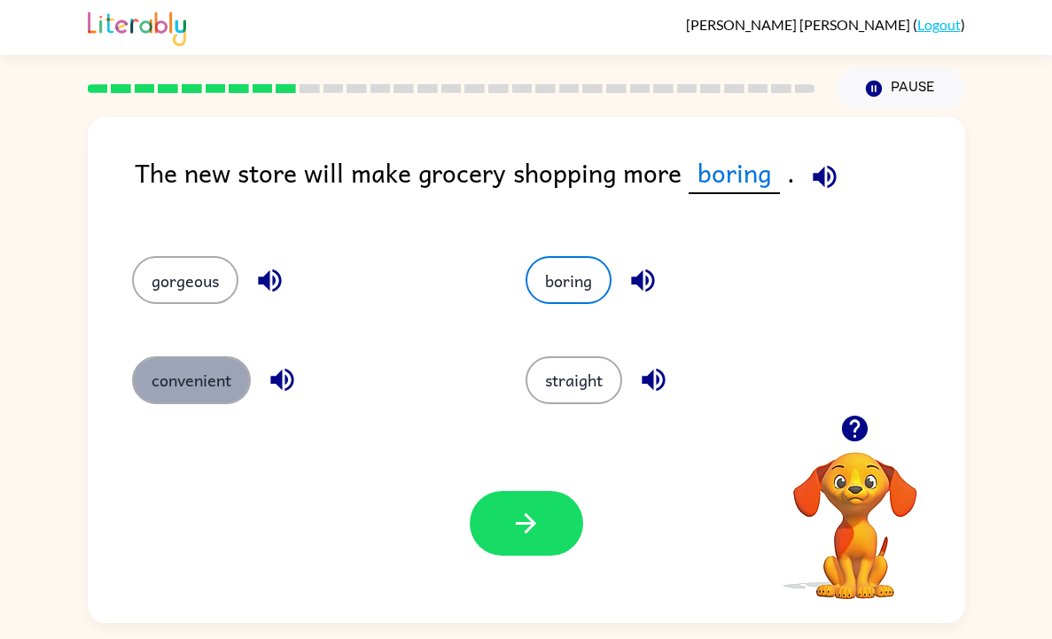
click at [184, 383] on button "convenient" at bounding box center [191, 380] width 119 height 48
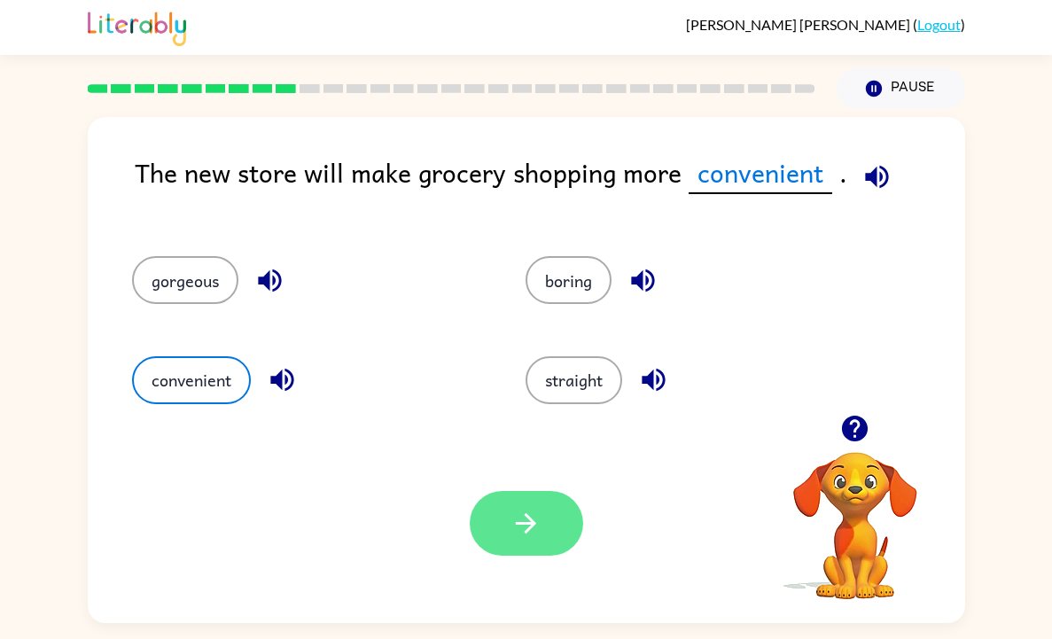
click at [566, 536] on button "button" at bounding box center [526, 523] width 113 height 65
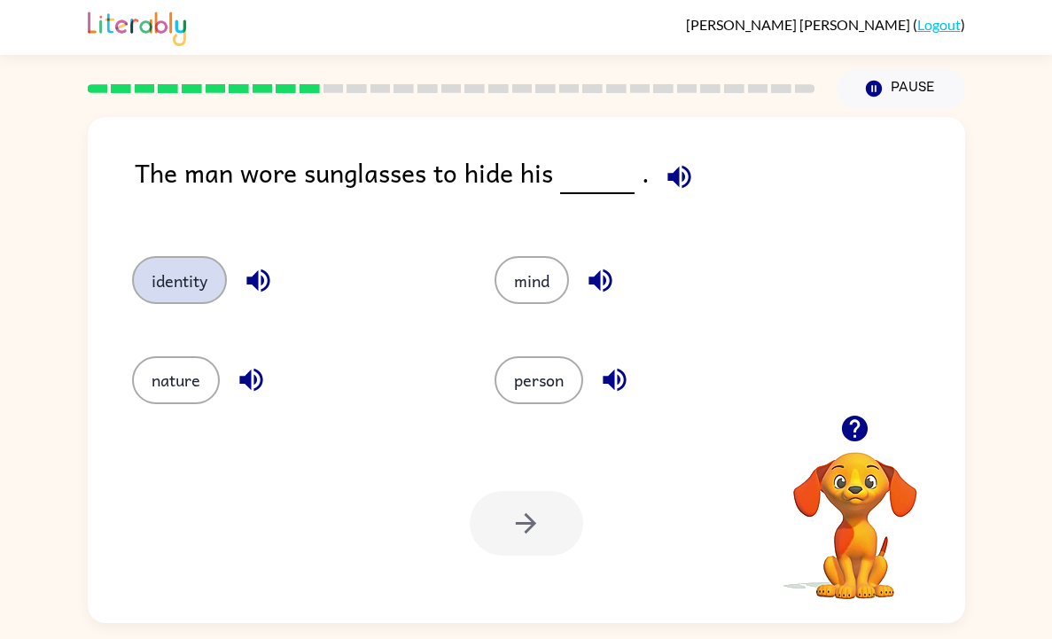
click at [201, 296] on button "identity" at bounding box center [179, 280] width 95 height 48
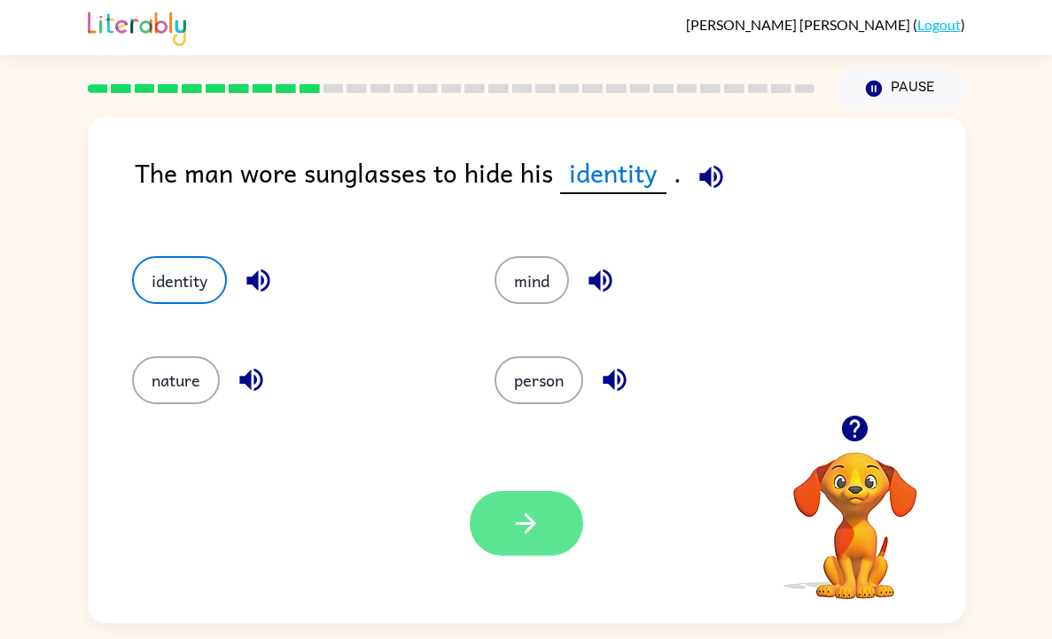
click at [516, 534] on icon "button" at bounding box center [526, 523] width 31 height 31
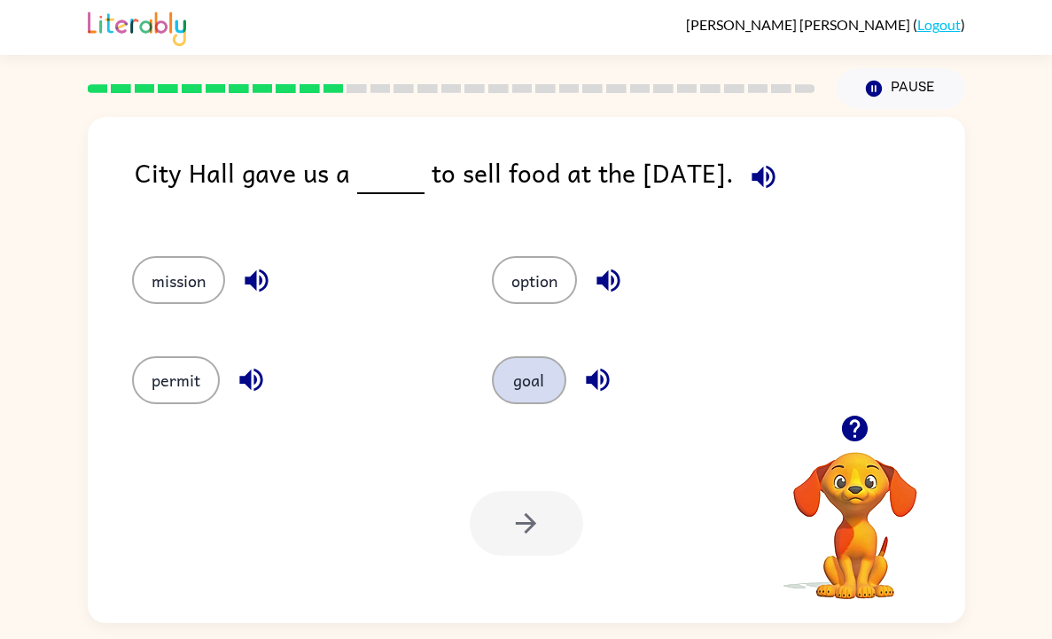
click at [526, 388] on button "goal" at bounding box center [529, 380] width 74 height 48
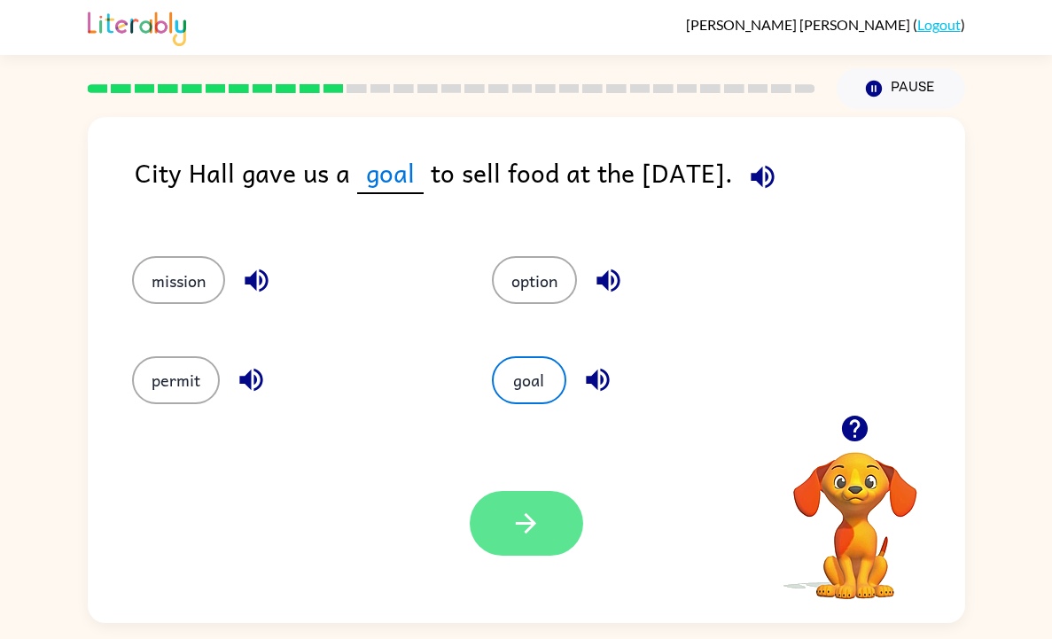
click at [500, 536] on button "button" at bounding box center [526, 523] width 113 height 65
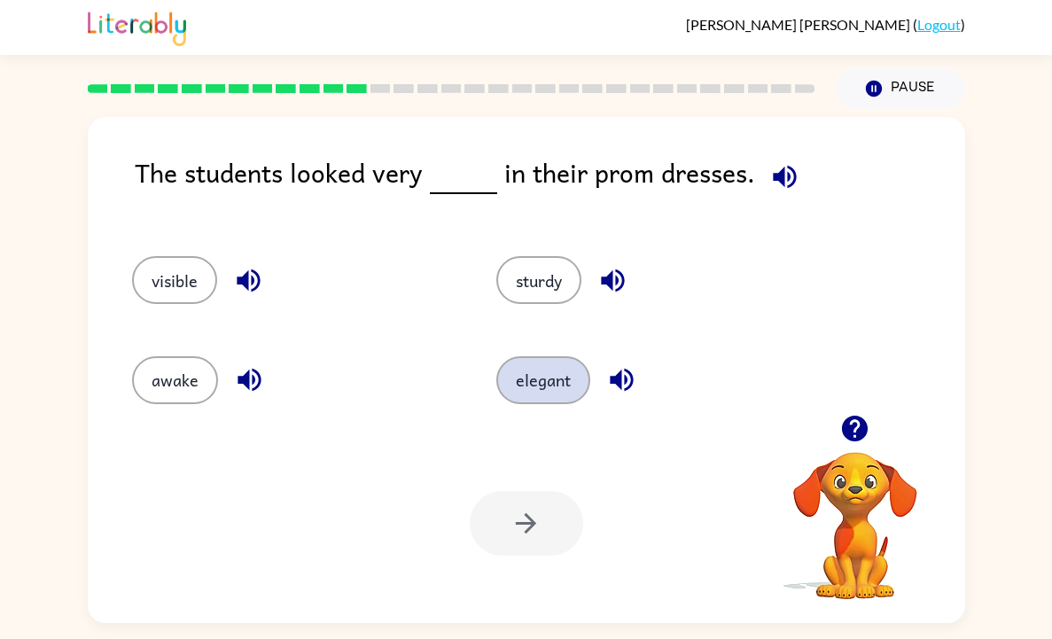
click at [523, 395] on button "elegant" at bounding box center [544, 380] width 94 height 48
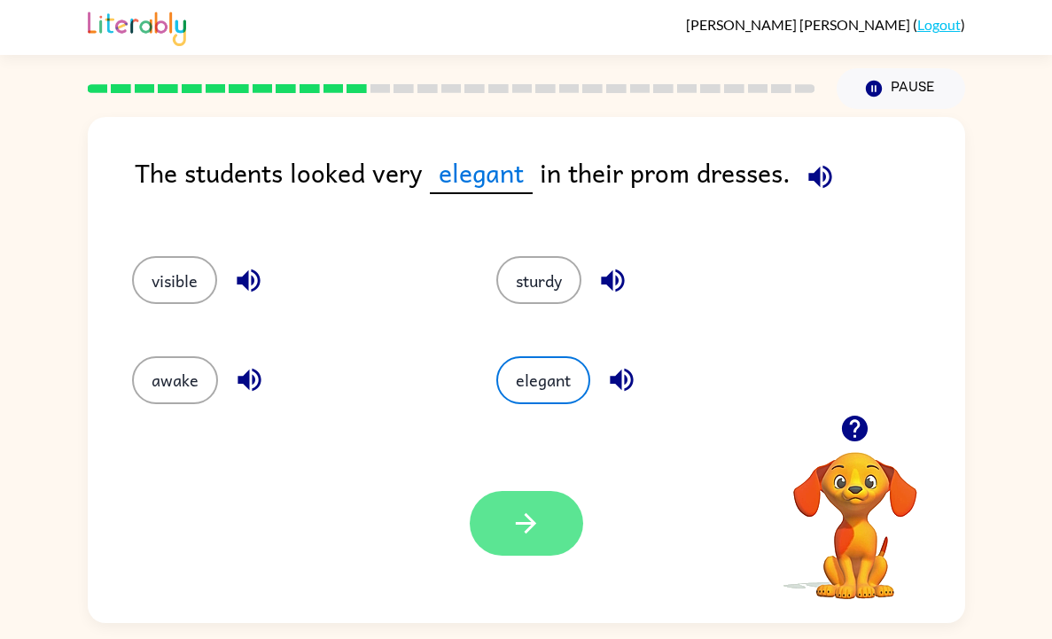
click at [516, 523] on icon "button" at bounding box center [526, 523] width 20 height 20
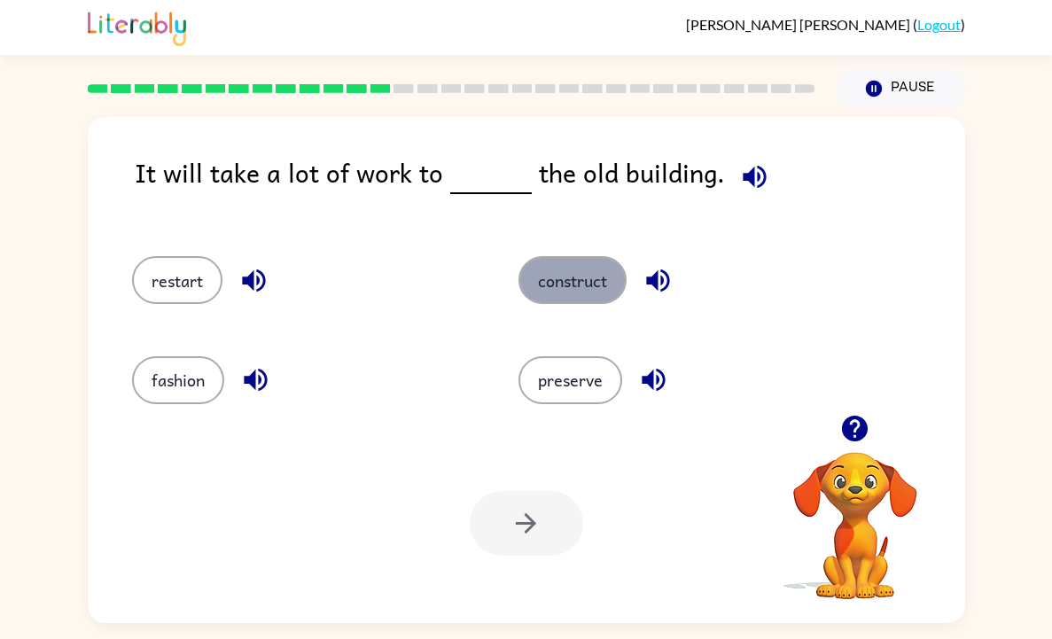
click at [583, 290] on button "construct" at bounding box center [573, 280] width 108 height 48
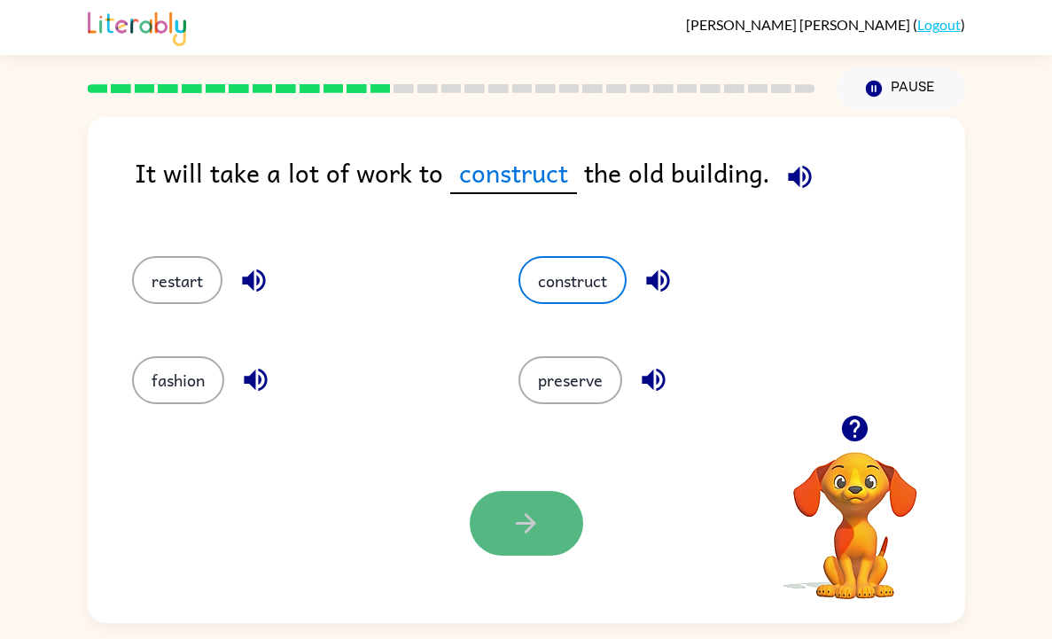
click at [545, 533] on button "button" at bounding box center [526, 523] width 113 height 65
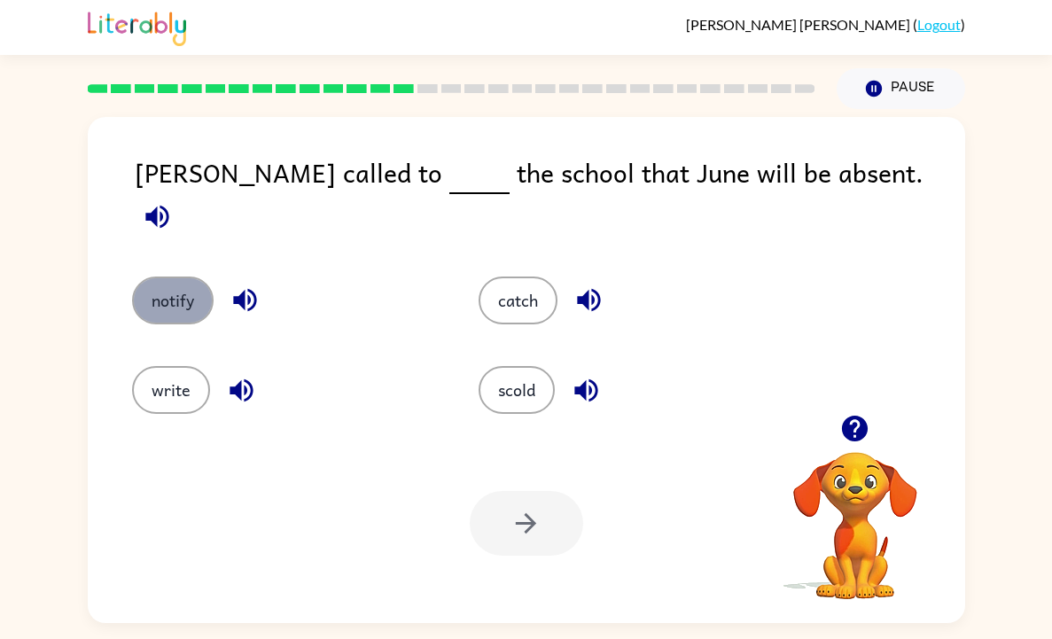
click at [172, 292] on button "notify" at bounding box center [173, 301] width 82 height 48
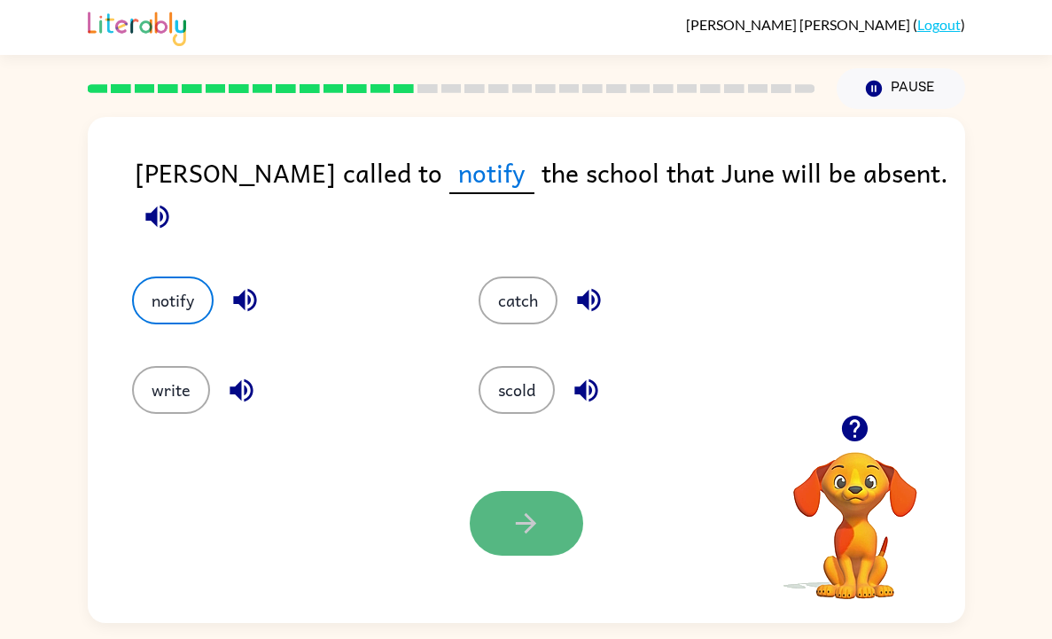
click at [542, 545] on button "button" at bounding box center [526, 523] width 113 height 65
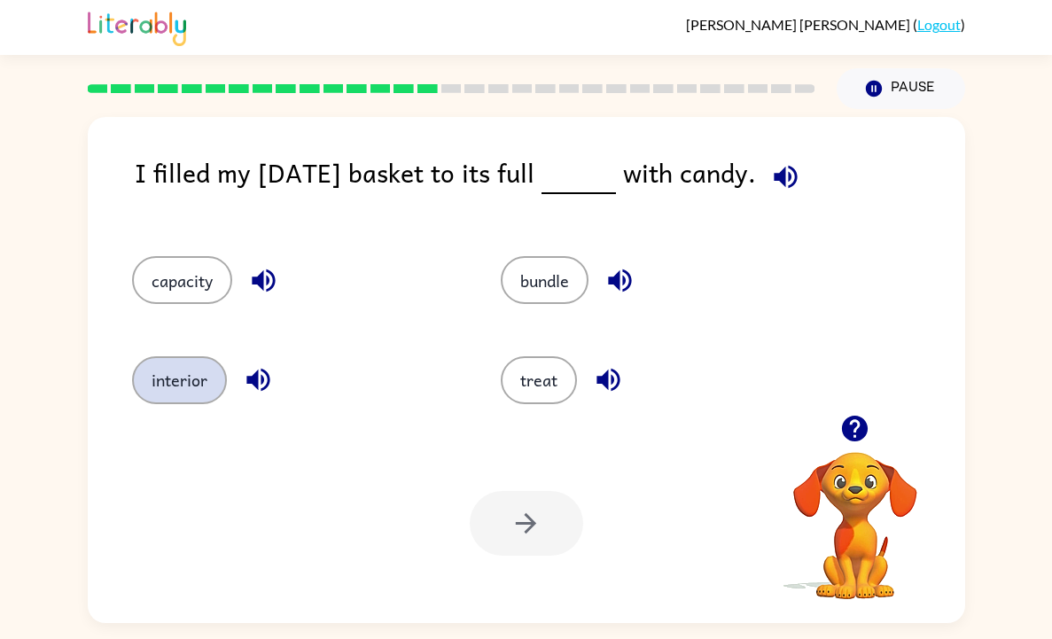
click at [204, 386] on button "interior" at bounding box center [179, 380] width 95 height 48
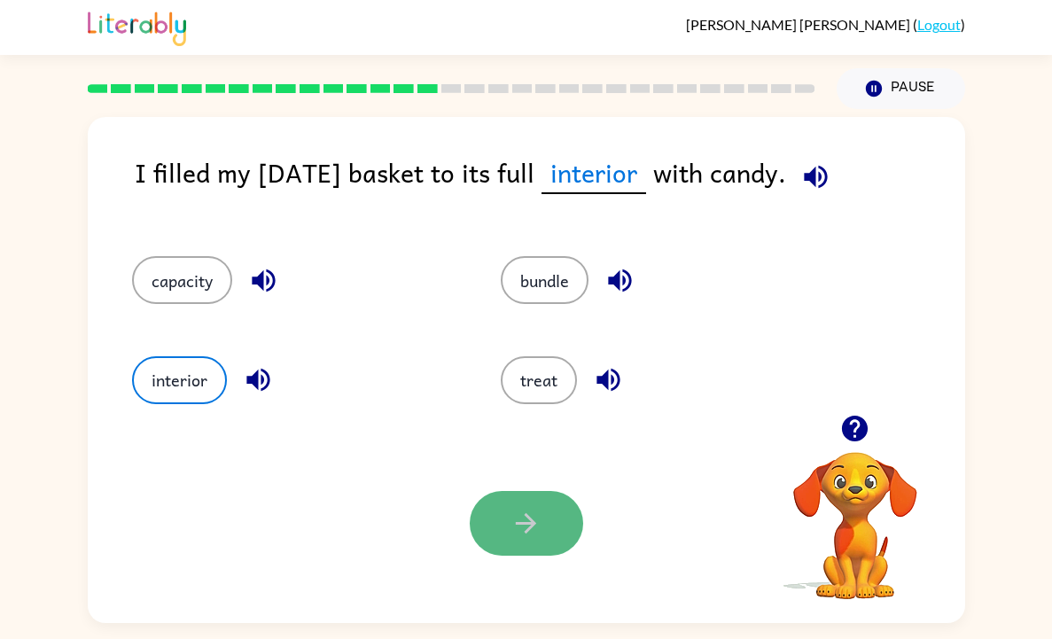
click at [499, 523] on button "button" at bounding box center [526, 523] width 113 height 65
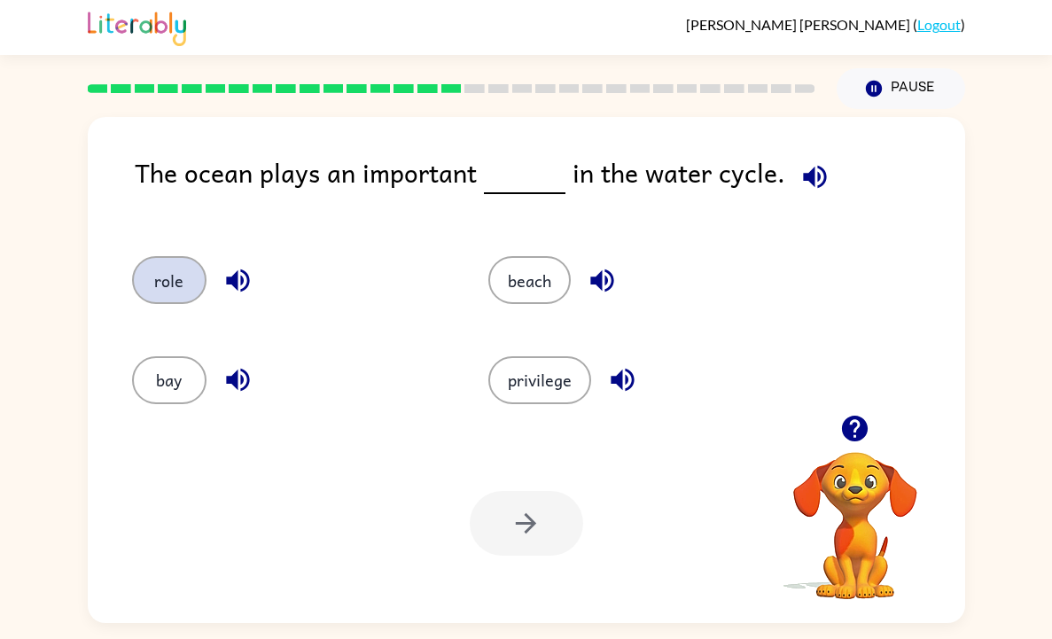
click at [160, 298] on button "role" at bounding box center [169, 280] width 74 height 48
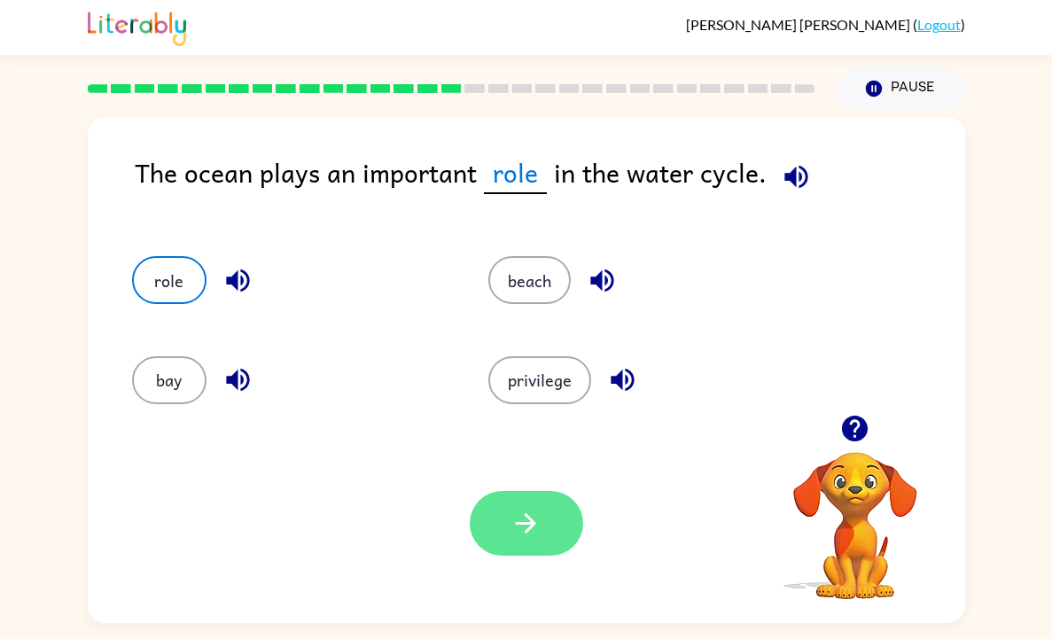
click at [491, 518] on button "button" at bounding box center [526, 523] width 113 height 65
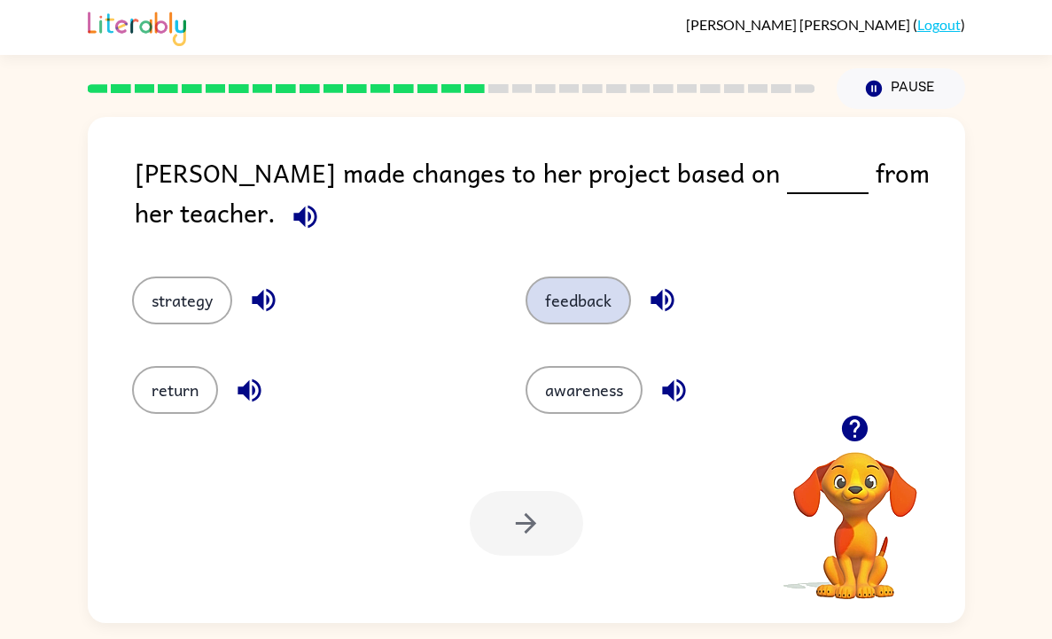
click at [576, 277] on button "feedback" at bounding box center [579, 301] width 106 height 48
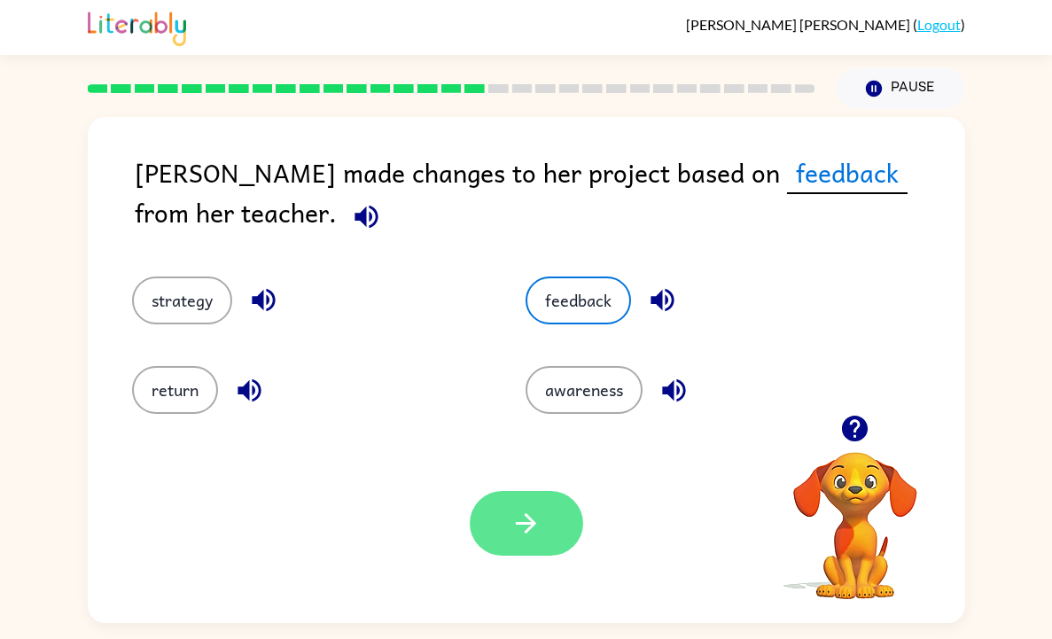
click at [486, 513] on button "button" at bounding box center [526, 523] width 113 height 65
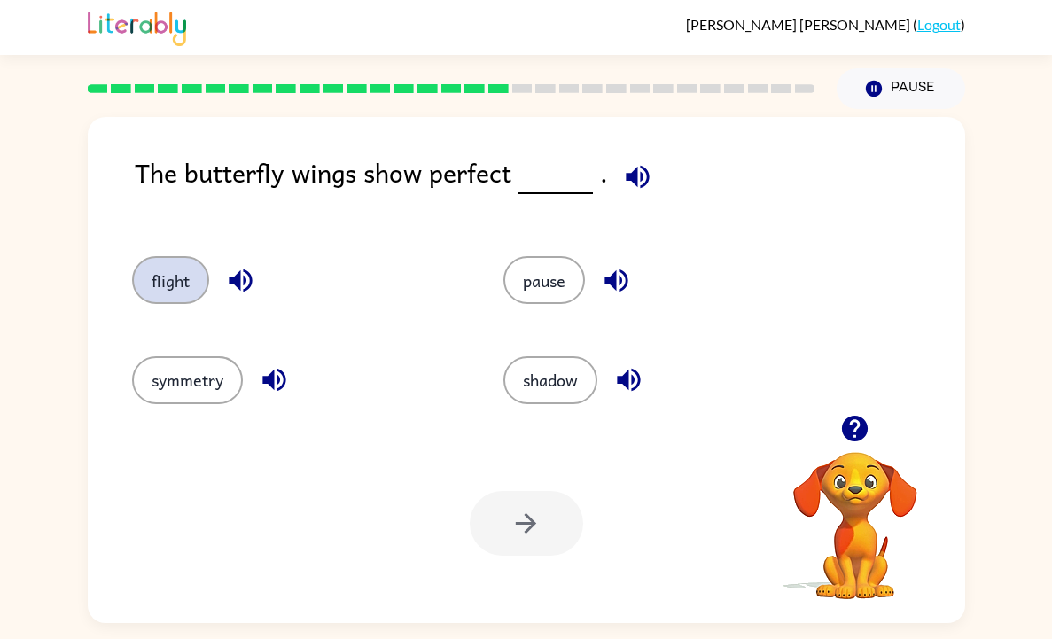
click at [177, 301] on button "flight" at bounding box center [170, 280] width 77 height 48
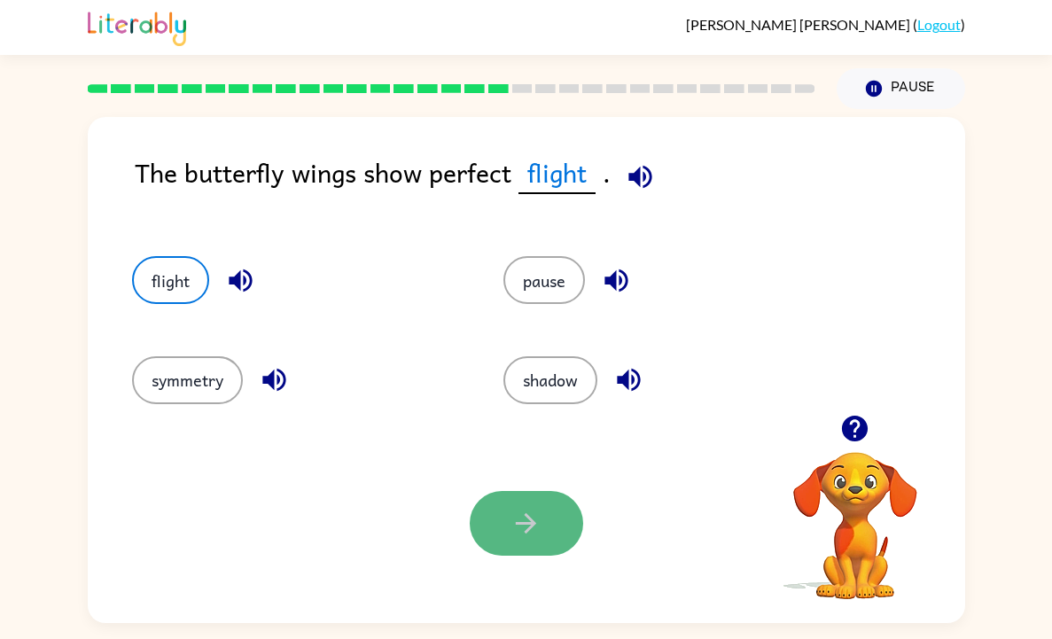
click at [515, 542] on button "button" at bounding box center [526, 523] width 113 height 65
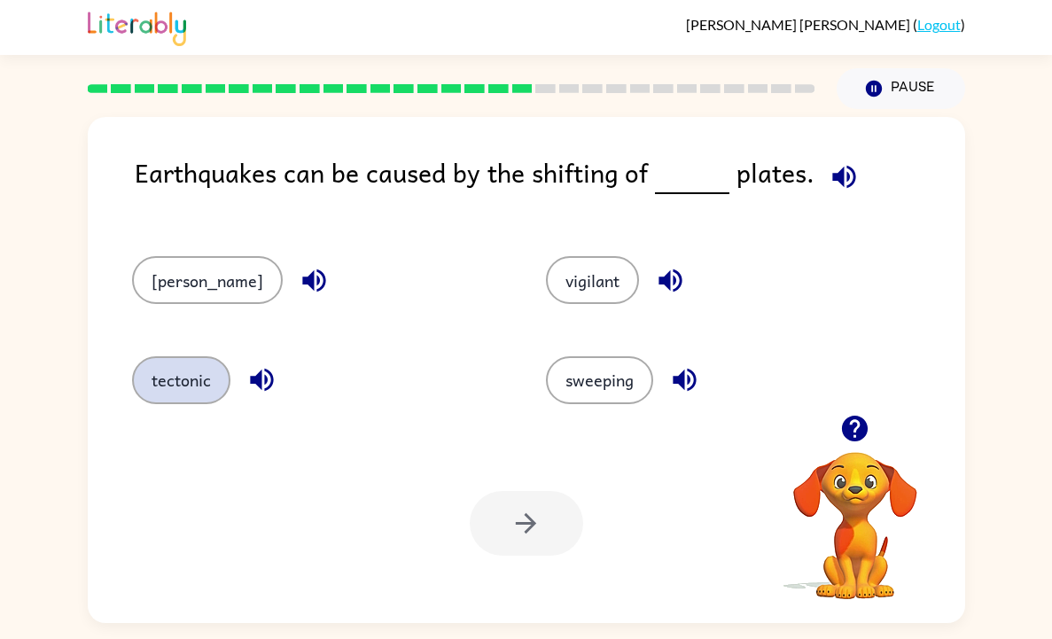
click at [153, 386] on button "tectonic" at bounding box center [181, 380] width 98 height 48
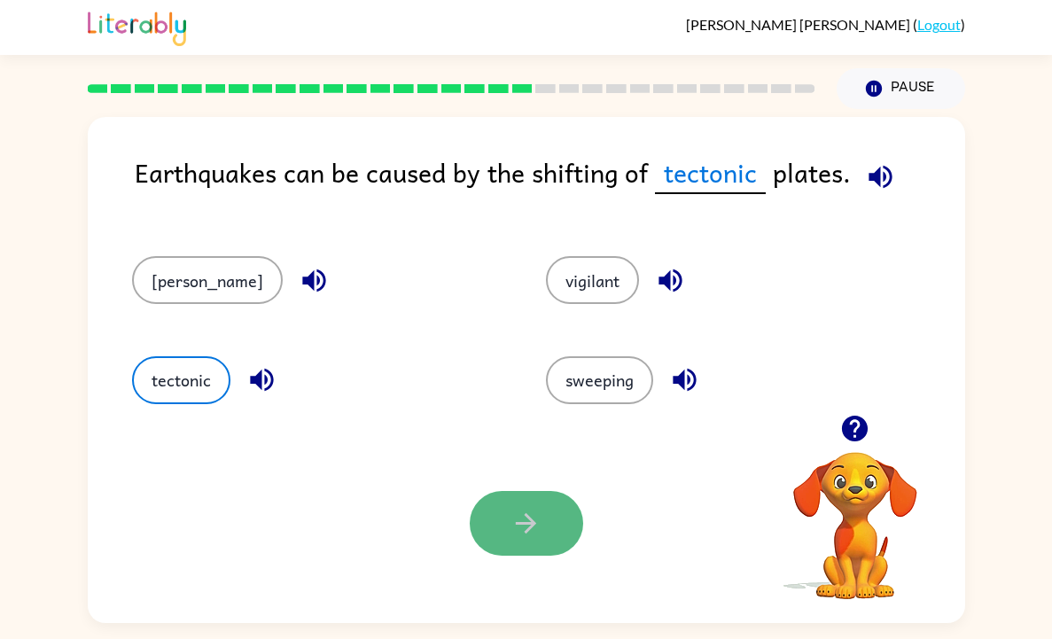
click at [486, 533] on button "button" at bounding box center [526, 523] width 113 height 65
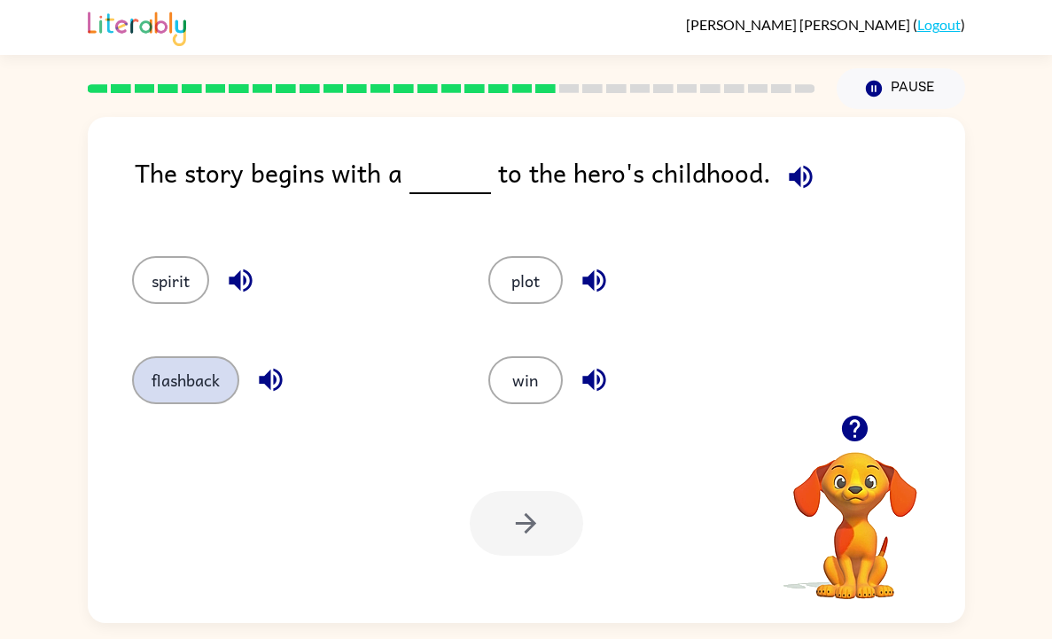
click at [189, 379] on button "flashback" at bounding box center [185, 380] width 107 height 48
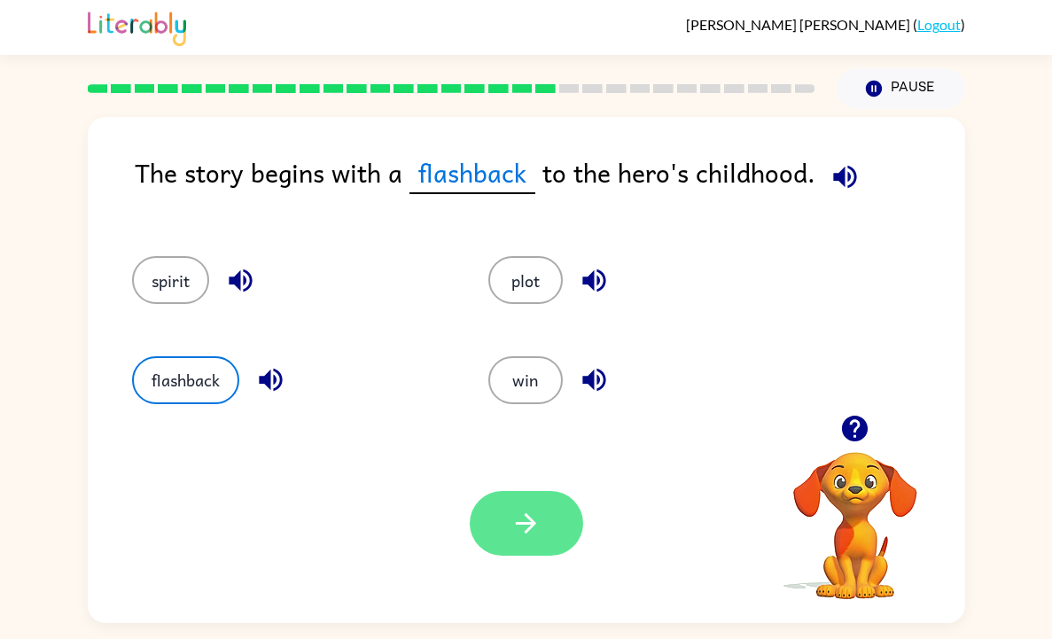
click at [516, 506] on button "button" at bounding box center [526, 523] width 113 height 65
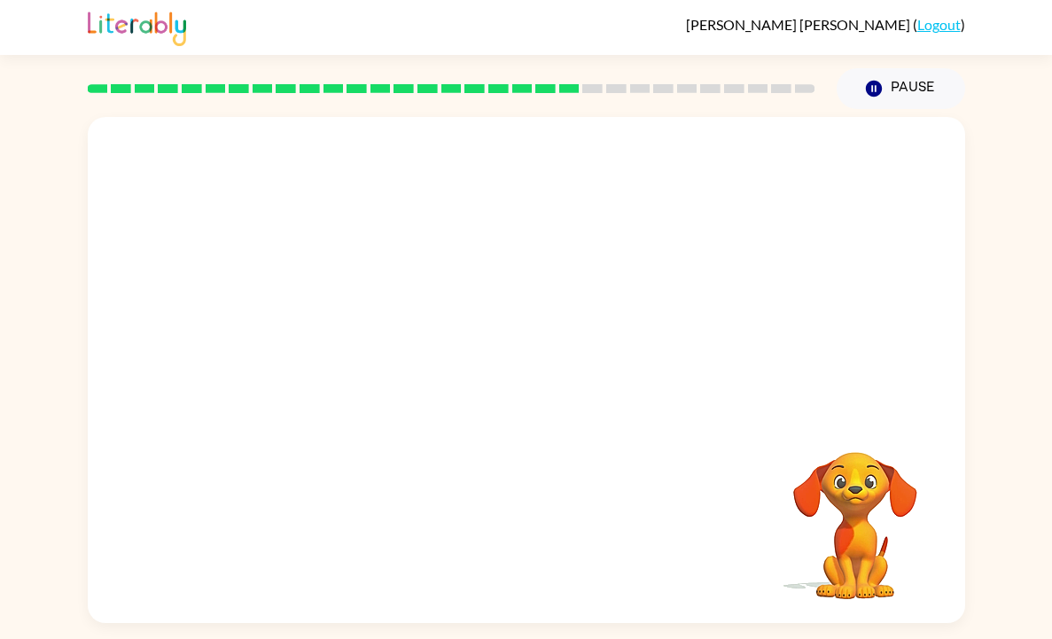
click at [594, 492] on div "Your browser must support playing .mp4 files to use Literably. Please try using…" at bounding box center [527, 370] width 878 height 506
click at [604, 395] on div at bounding box center [527, 266] width 878 height 298
click at [349, 360] on video "Your browser must support playing .mp4 files to use Literably. Please try using…" at bounding box center [527, 266] width 878 height 298
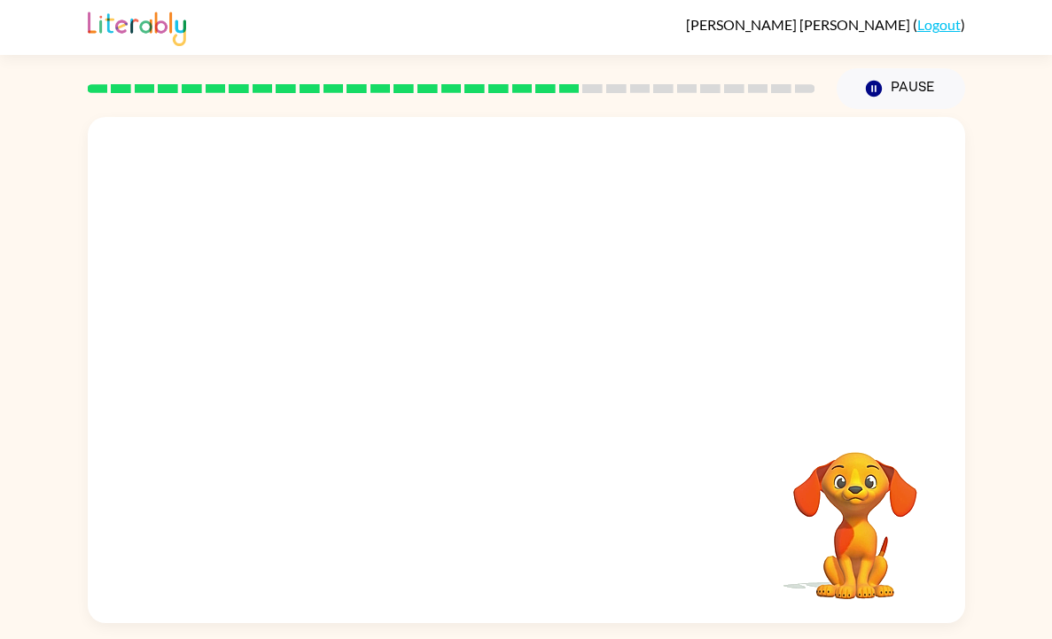
click at [349, 360] on video "Your browser must support playing .mp4 files to use Literably. Please try using…" at bounding box center [527, 266] width 878 height 298
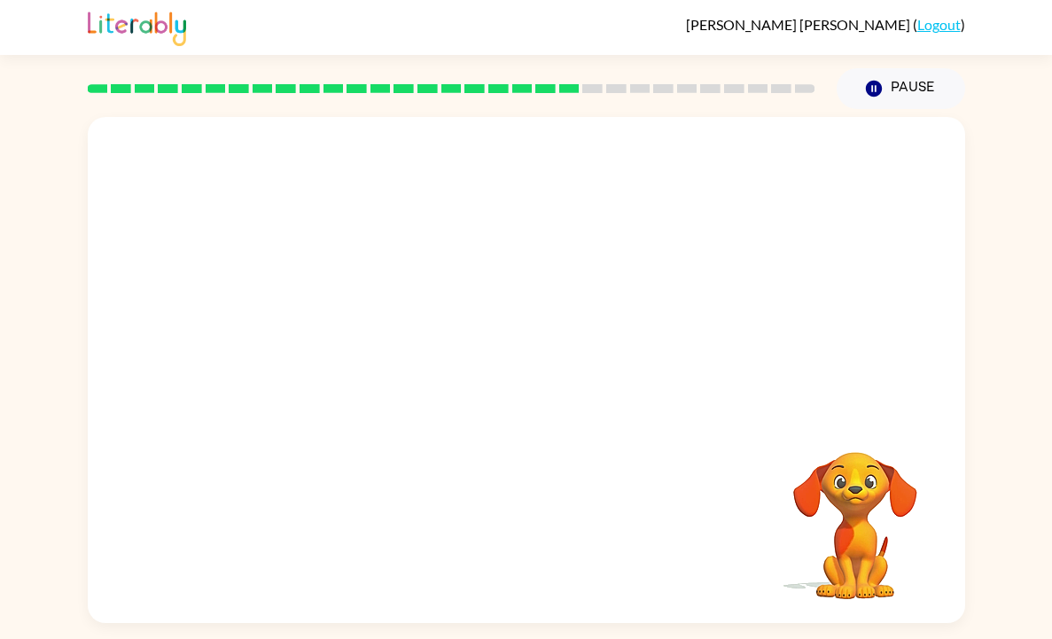
click at [349, 360] on video "Your browser must support playing .mp4 files to use Literably. Please try using…" at bounding box center [527, 266] width 878 height 298
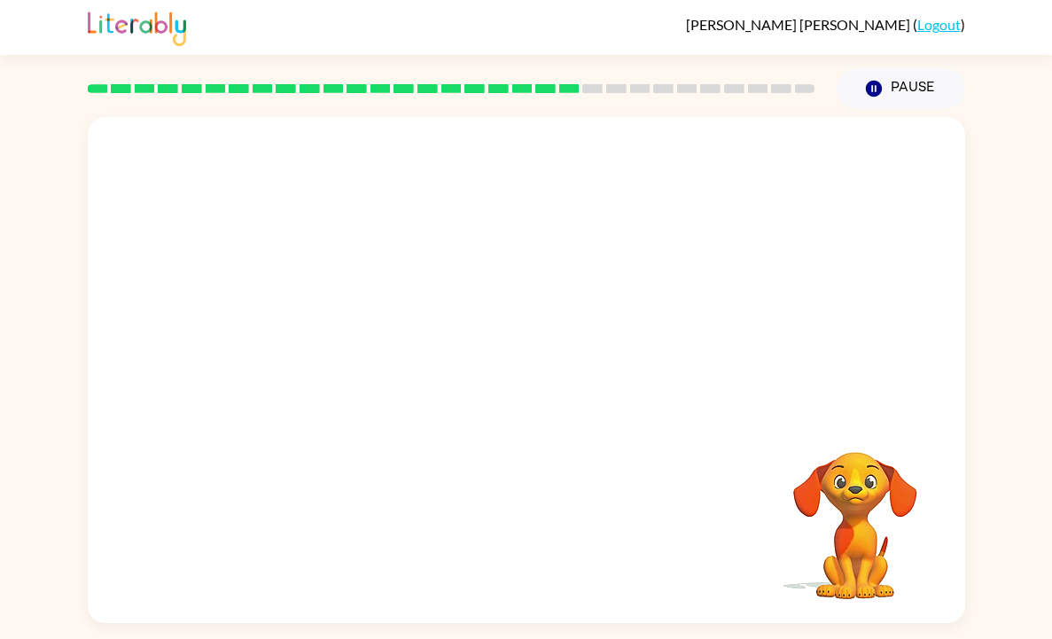
click at [349, 360] on video "Your browser must support playing .mp4 files to use Literably. Please try using…" at bounding box center [527, 266] width 878 height 298
click at [362, 364] on video "Your browser must support playing .mp4 files to use Literably. Please try using…" at bounding box center [527, 266] width 878 height 298
click at [554, 408] on div at bounding box center [526, 379] width 113 height 65
click at [535, 378] on div at bounding box center [526, 379] width 113 height 65
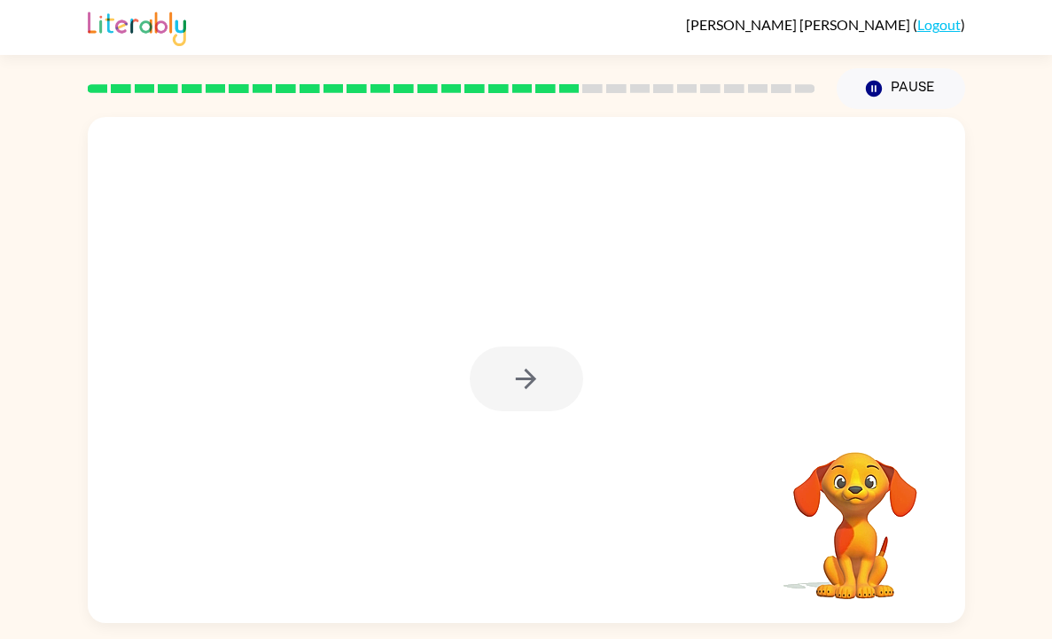
click at [535, 378] on div at bounding box center [526, 379] width 113 height 65
click at [535, 378] on icon "button" at bounding box center [526, 379] width 20 height 20
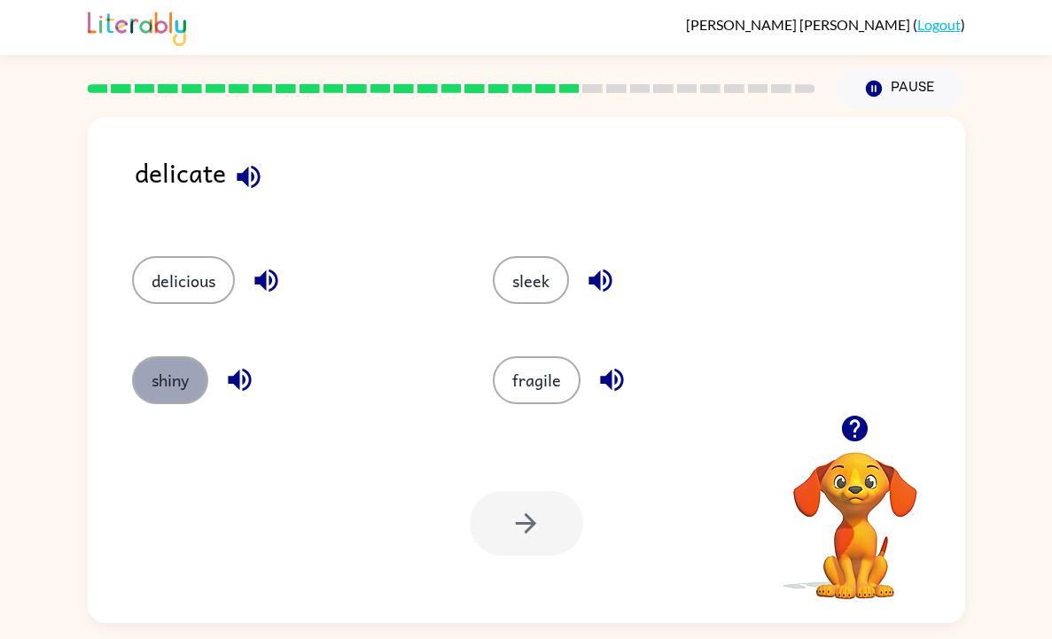
click at [178, 380] on button "shiny" at bounding box center [170, 380] width 76 height 48
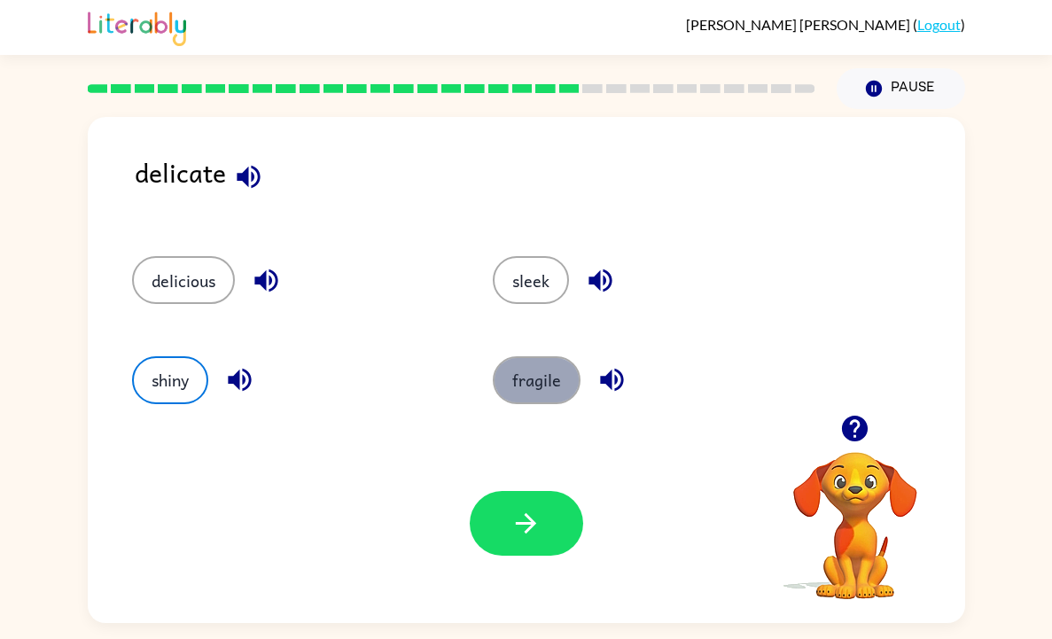
click at [528, 380] on button "fragile" at bounding box center [537, 380] width 88 height 48
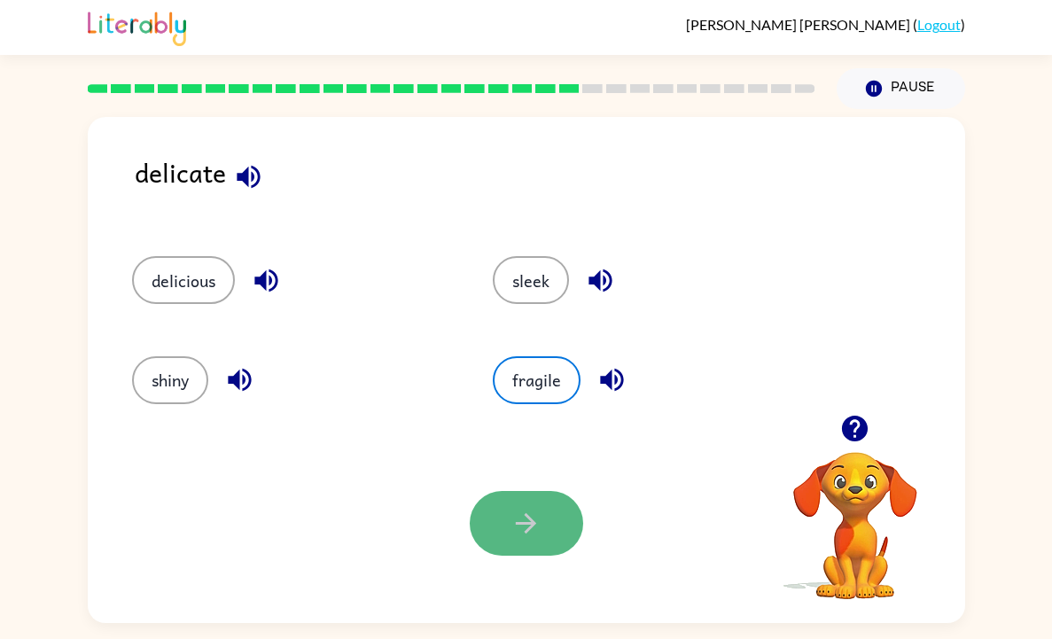
click at [512, 536] on icon "button" at bounding box center [526, 523] width 31 height 31
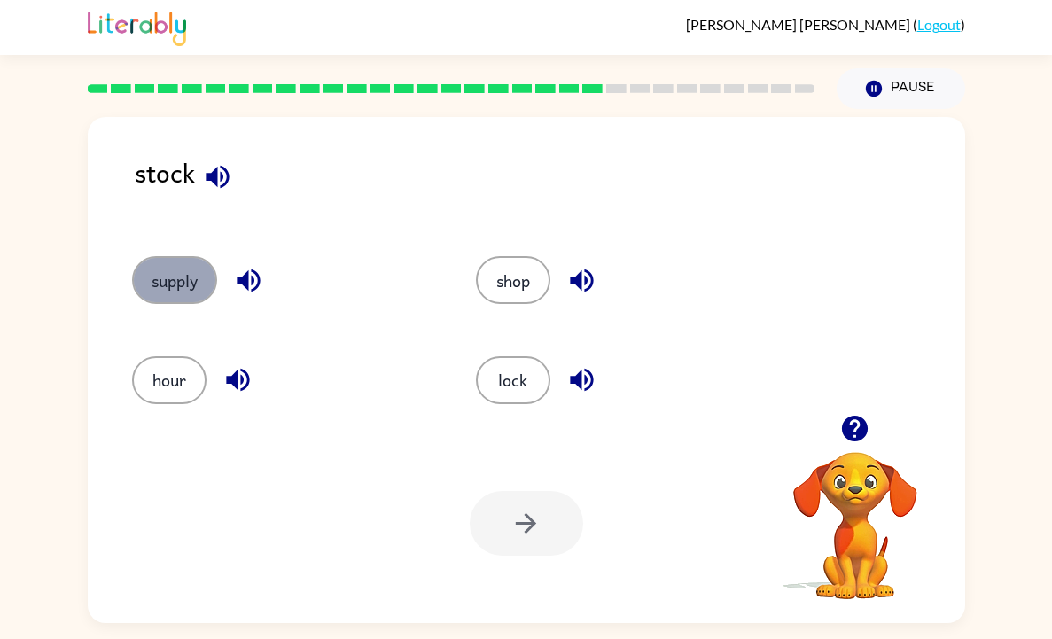
click at [189, 295] on button "supply" at bounding box center [174, 280] width 85 height 48
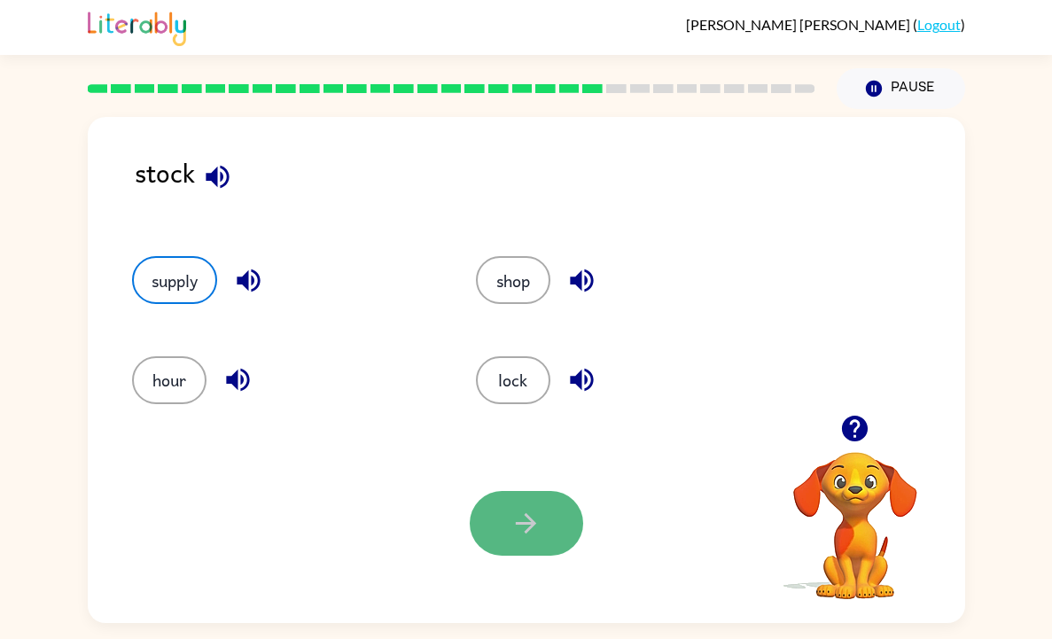
click at [528, 526] on icon "button" at bounding box center [526, 523] width 31 height 31
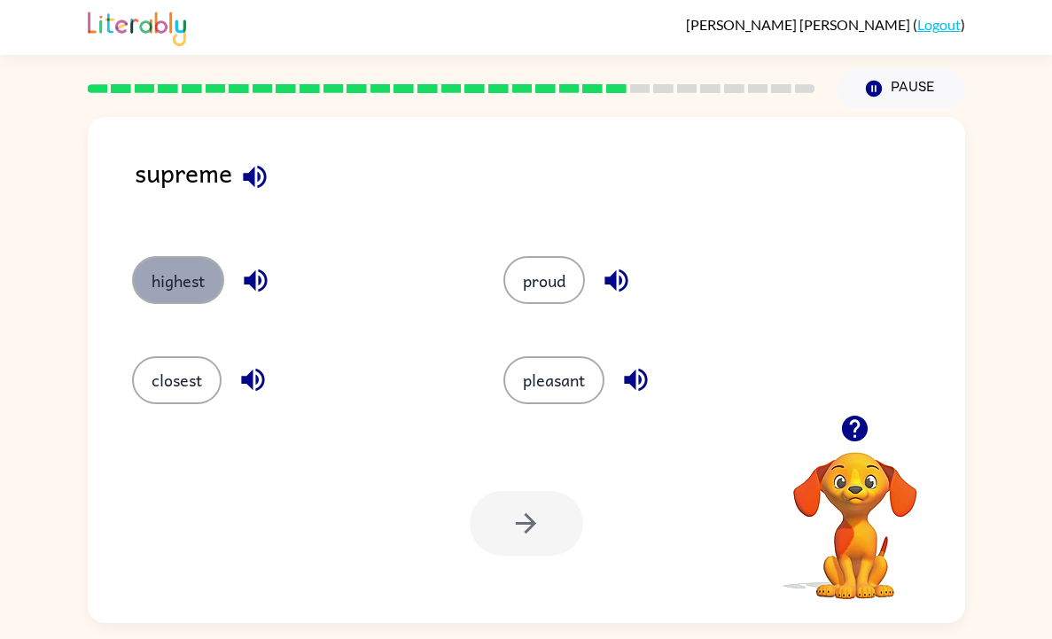
click at [165, 290] on button "highest" at bounding box center [178, 280] width 92 height 48
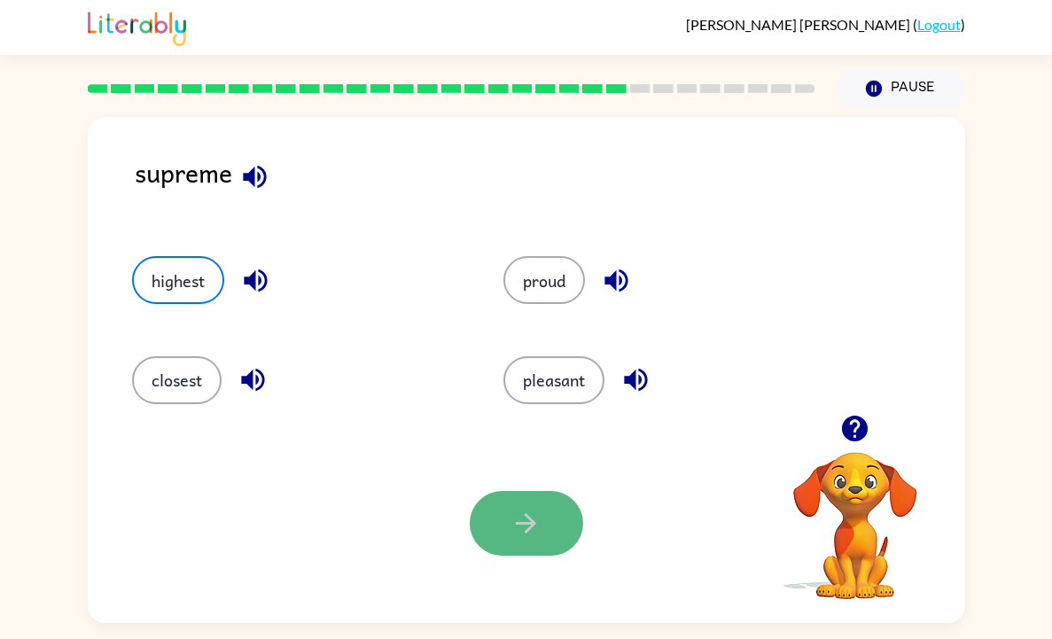
click at [511, 550] on button "button" at bounding box center [526, 523] width 113 height 65
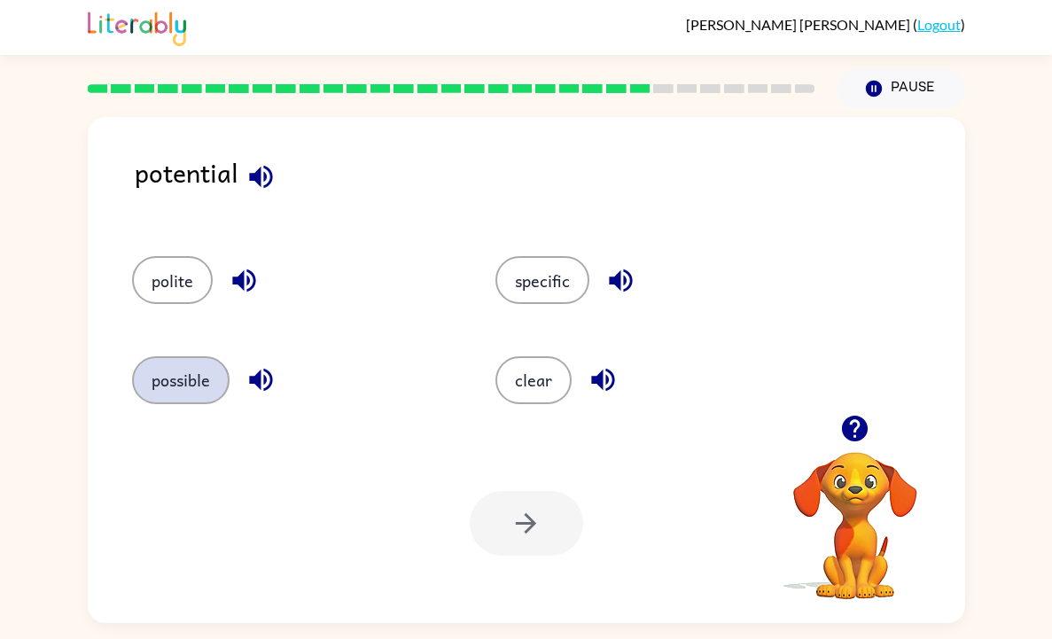
click at [189, 377] on button "possible" at bounding box center [181, 380] width 98 height 48
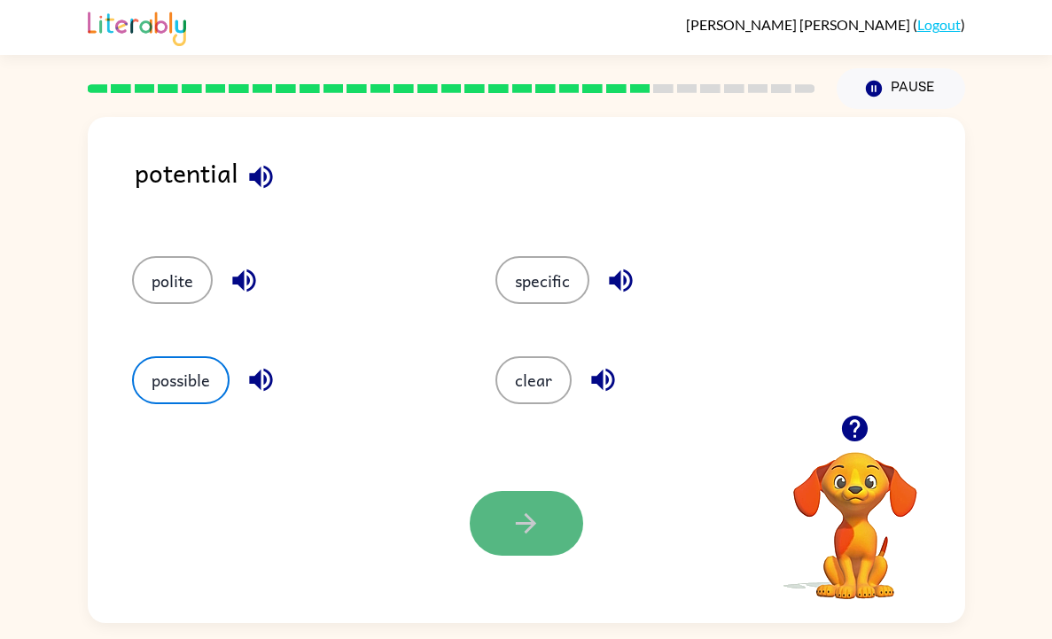
click at [551, 535] on button "button" at bounding box center [526, 523] width 113 height 65
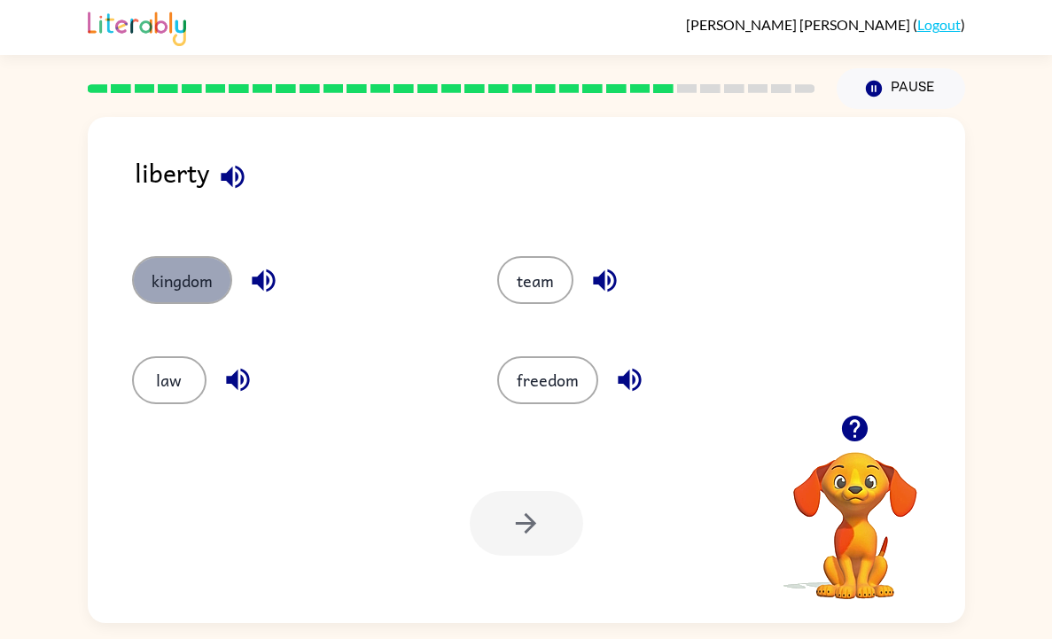
click at [168, 298] on button "kingdom" at bounding box center [182, 280] width 100 height 48
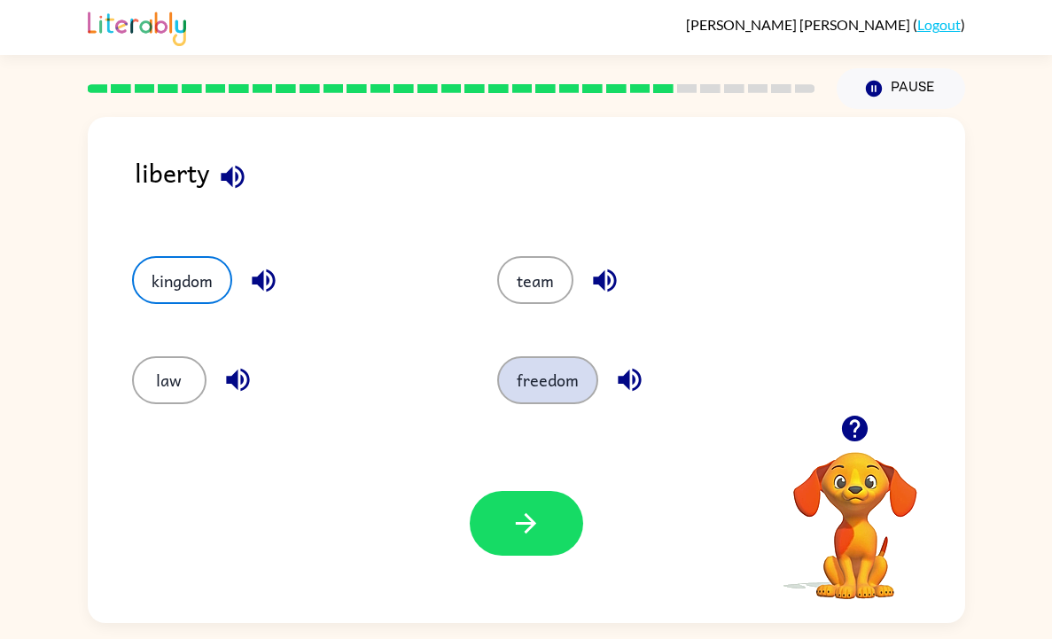
click at [551, 379] on button "freedom" at bounding box center [547, 380] width 101 height 48
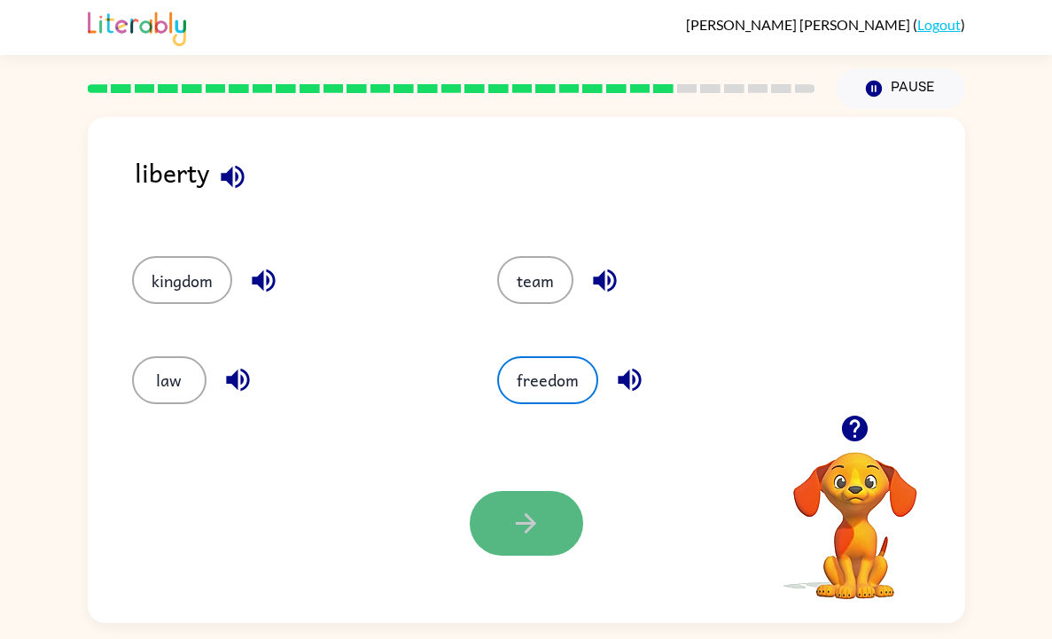
click at [506, 520] on button "button" at bounding box center [526, 523] width 113 height 65
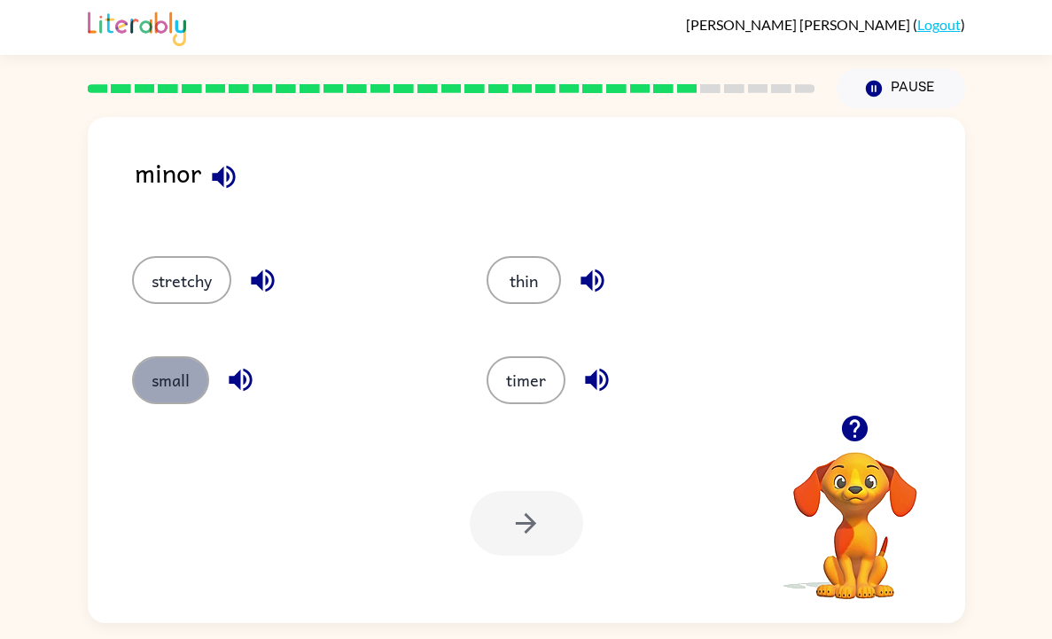
click at [178, 389] on button "small" at bounding box center [170, 380] width 77 height 48
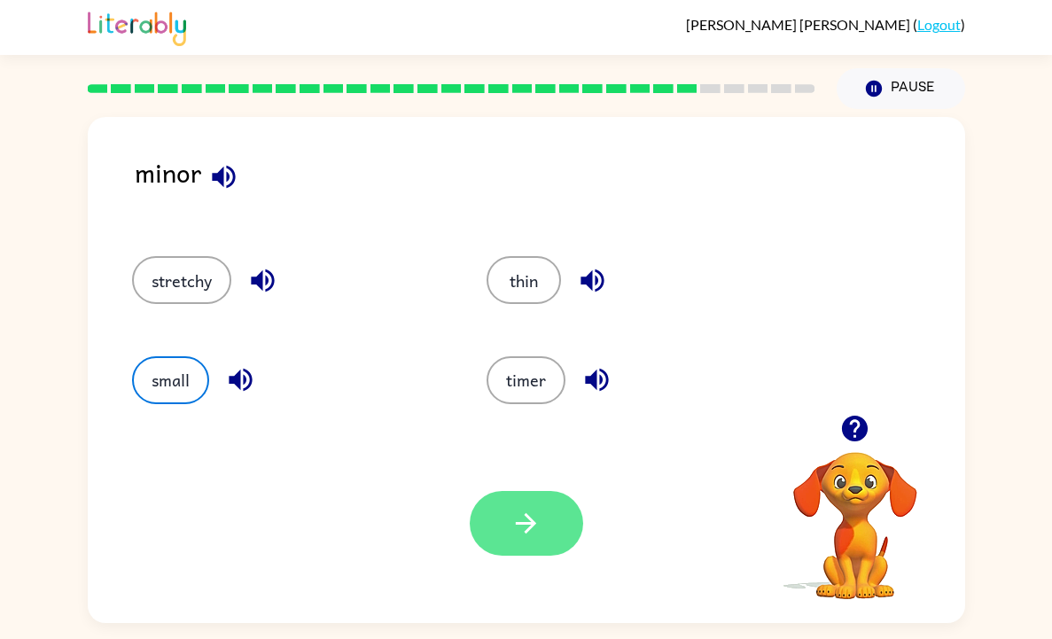
click at [510, 530] on button "button" at bounding box center [526, 523] width 113 height 65
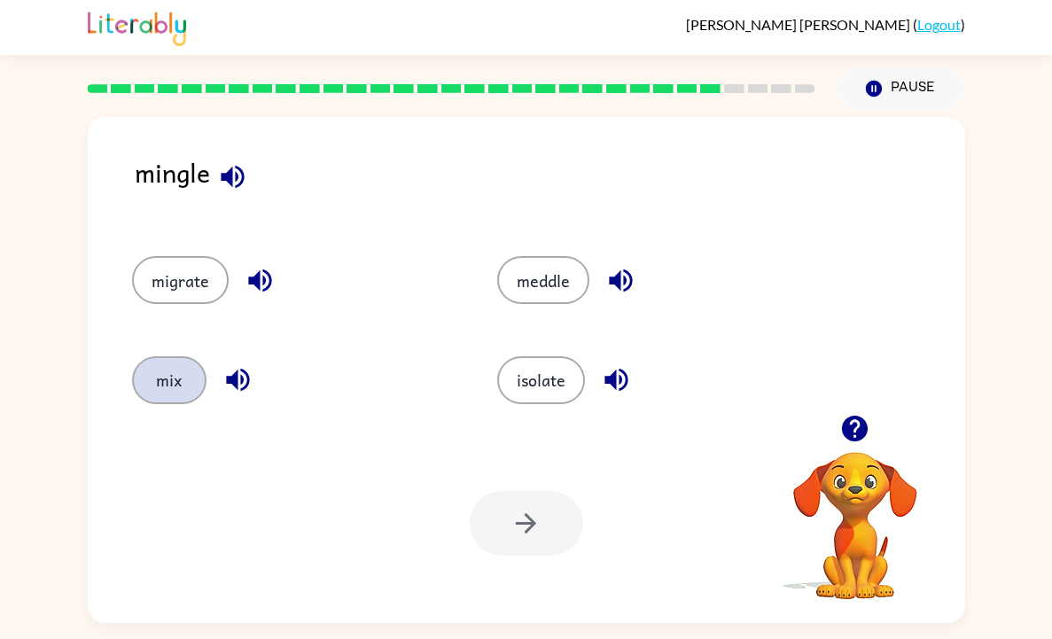
click at [177, 369] on button "mix" at bounding box center [169, 380] width 74 height 48
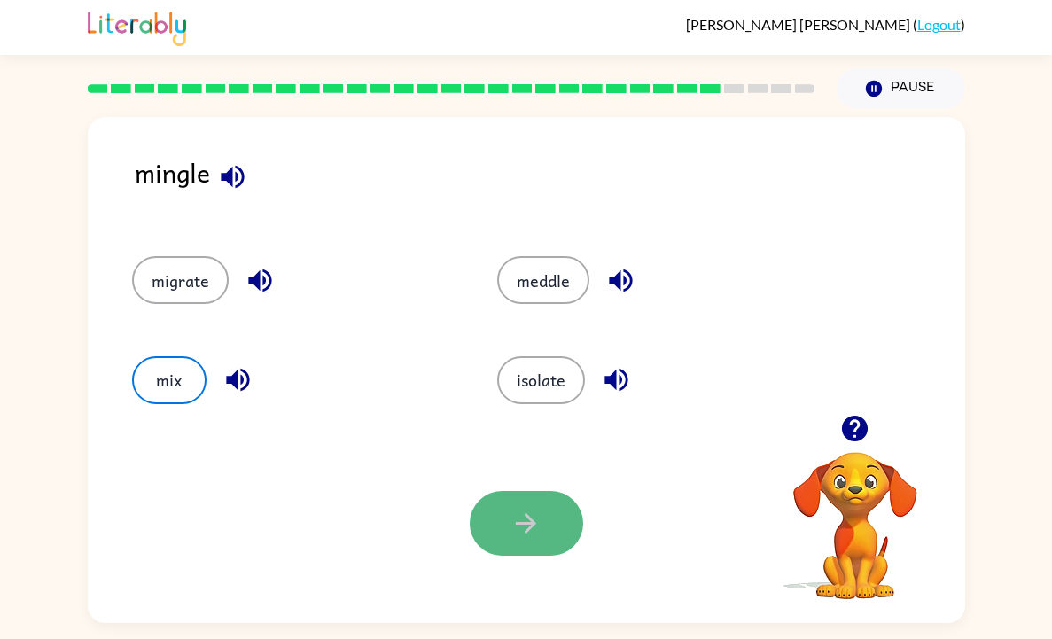
click at [544, 544] on button "button" at bounding box center [526, 523] width 113 height 65
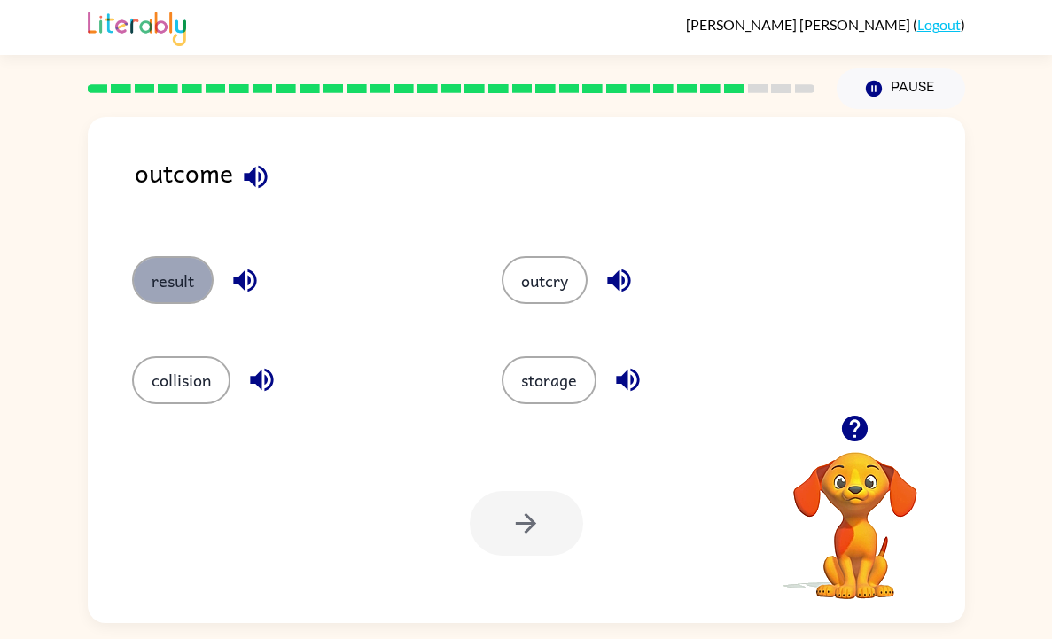
click at [176, 274] on button "result" at bounding box center [173, 280] width 82 height 48
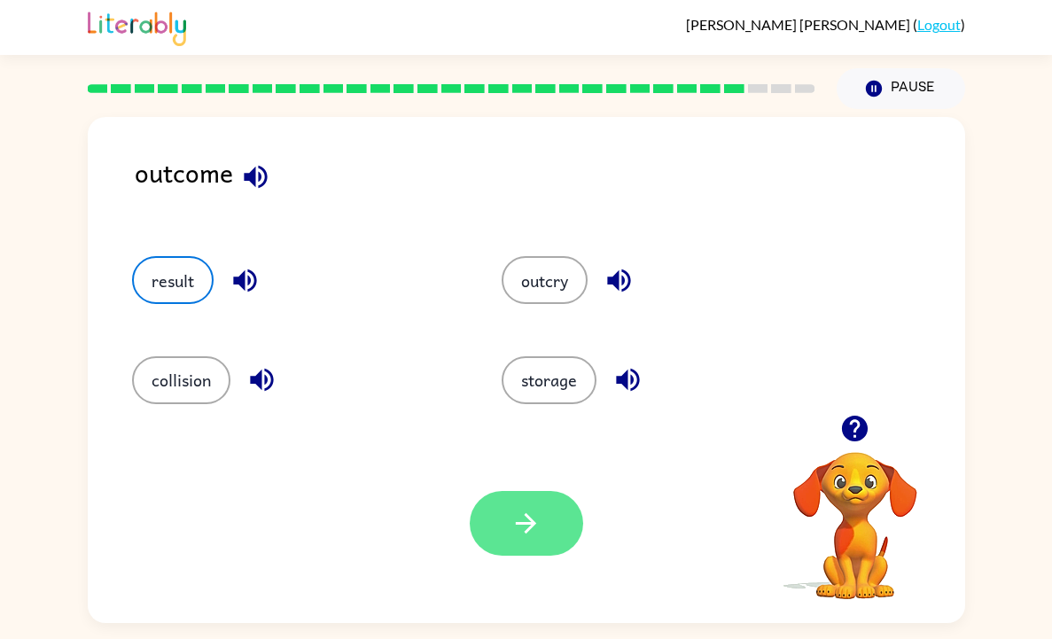
click at [536, 539] on button "button" at bounding box center [526, 523] width 113 height 65
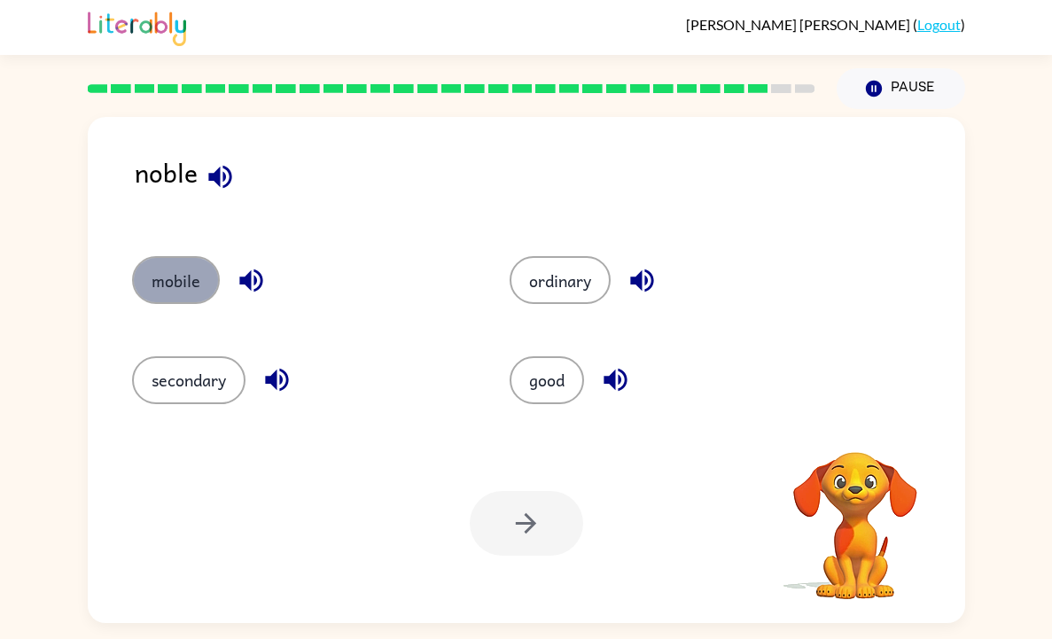
click at [162, 280] on button "mobile" at bounding box center [176, 280] width 88 height 48
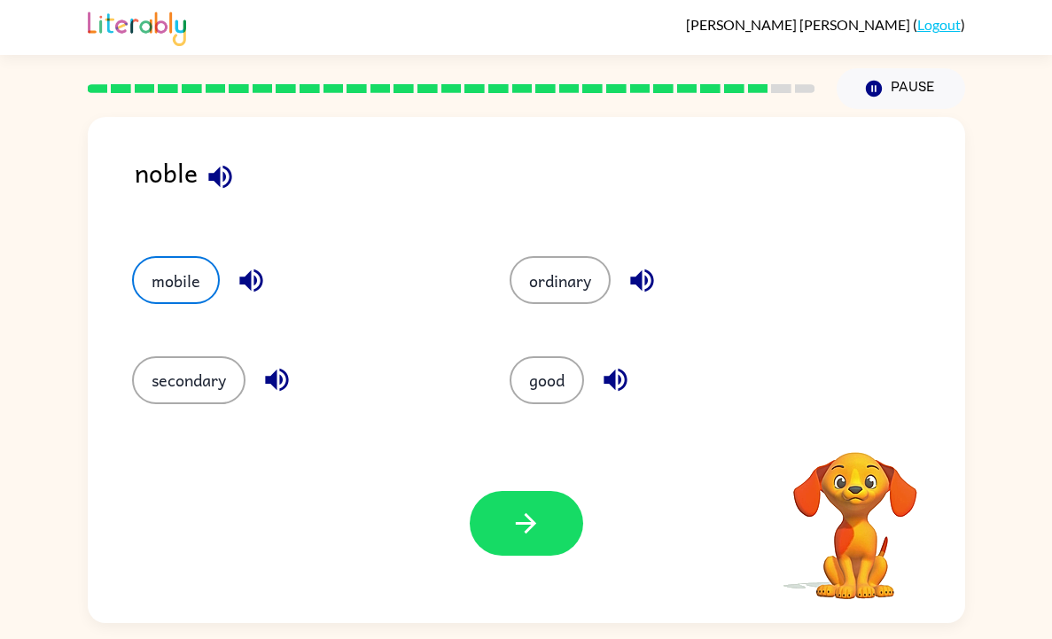
click at [542, 559] on div "Your browser must support playing .mp4 files to use Literably. Please try using…" at bounding box center [527, 524] width 878 height 200
click at [530, 547] on button "button" at bounding box center [526, 523] width 113 height 65
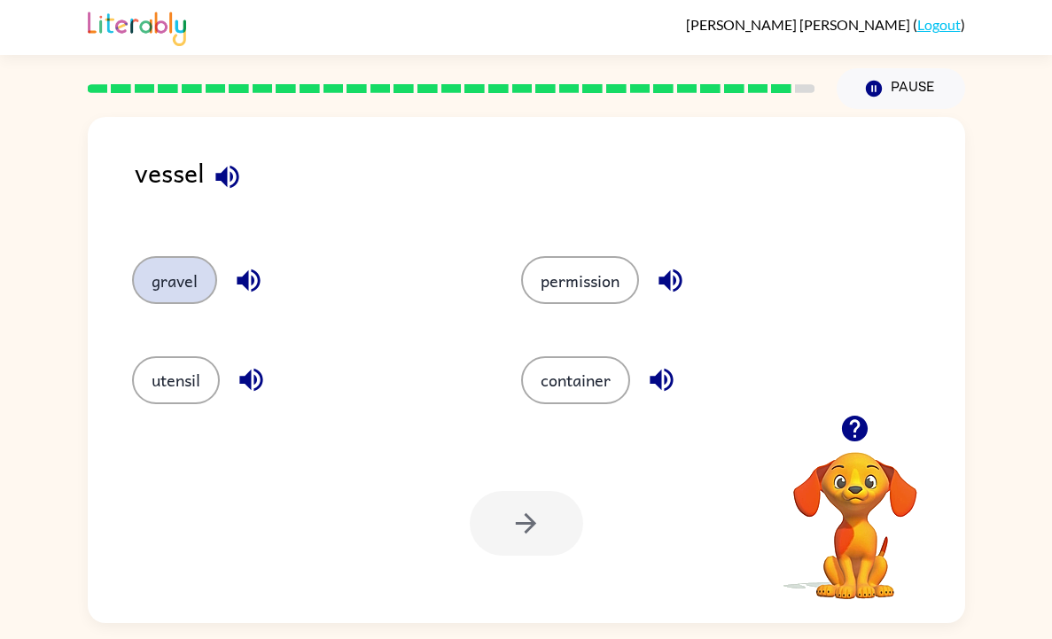
click at [199, 296] on button "gravel" at bounding box center [174, 280] width 85 height 48
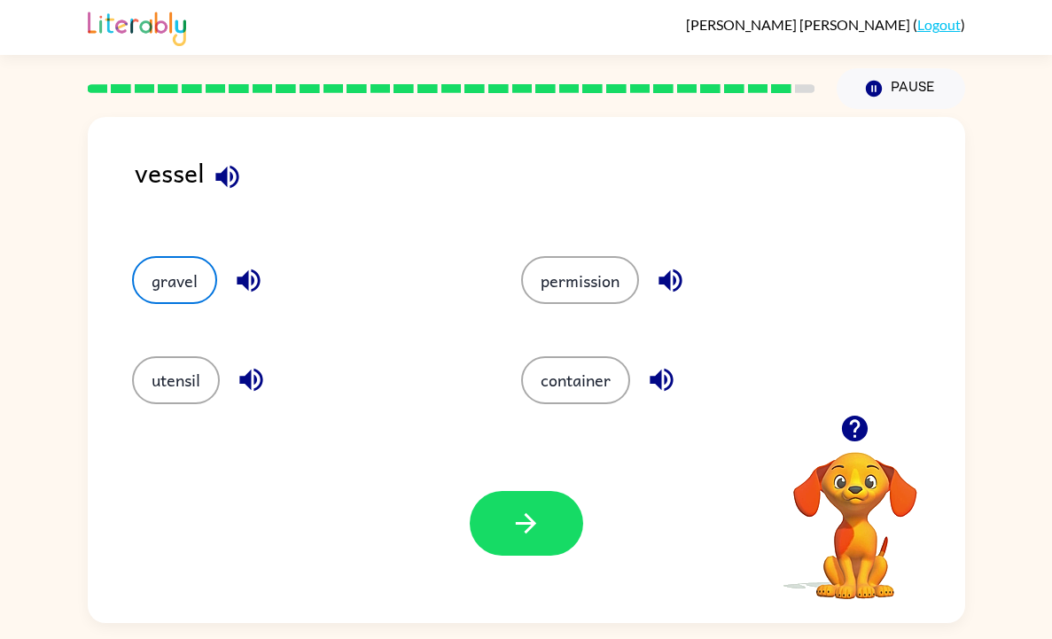
click at [565, 554] on div at bounding box center [526, 523] width 113 height 65
click at [534, 532] on icon "button" at bounding box center [526, 523] width 31 height 31
